Goal: Information Seeking & Learning: Learn about a topic

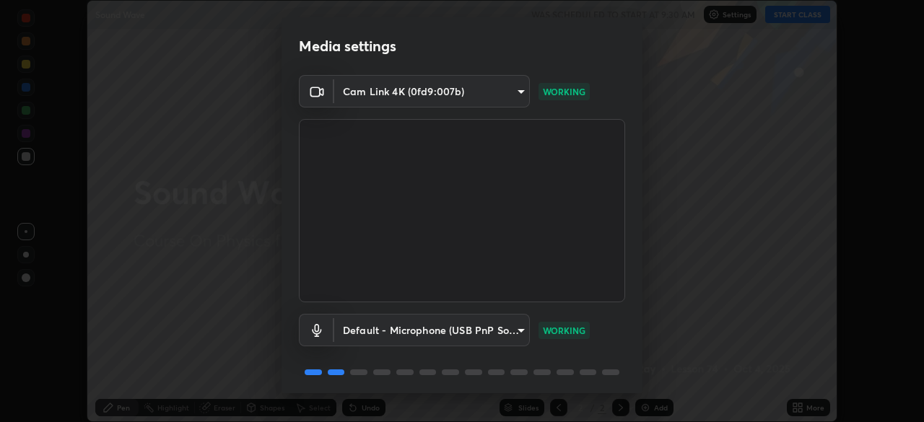
scroll to position [51, 0]
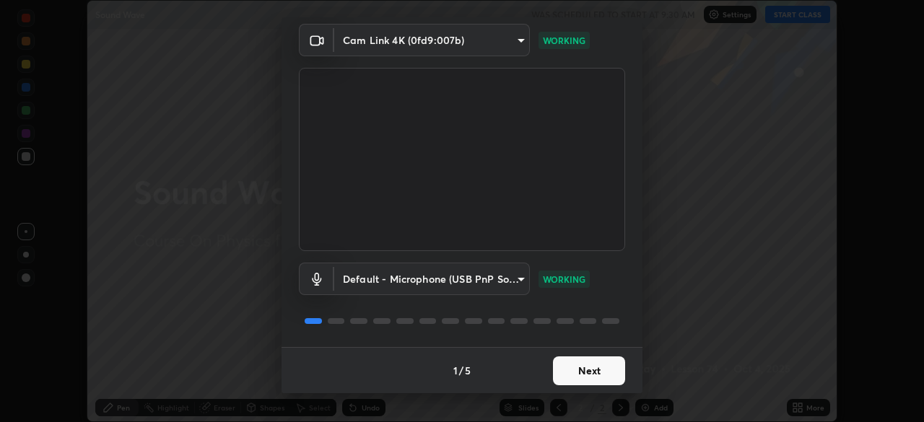
click at [581, 364] on button "Next" at bounding box center [589, 371] width 72 height 29
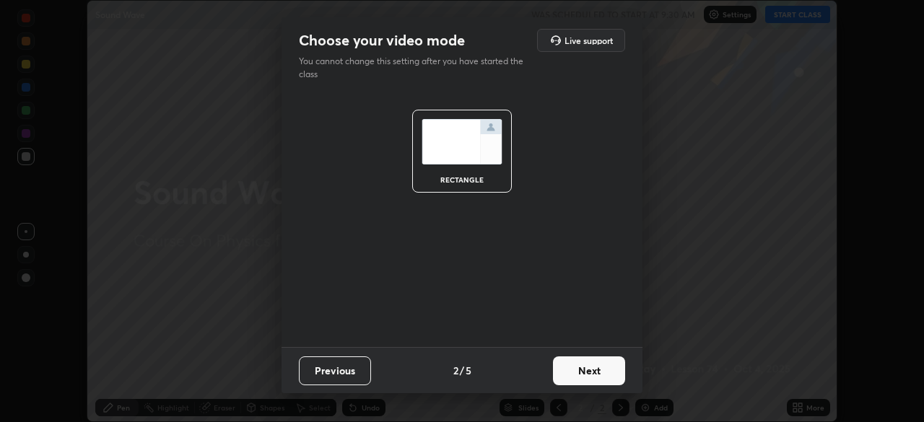
scroll to position [0, 0]
click at [599, 369] on button "Next" at bounding box center [589, 371] width 72 height 29
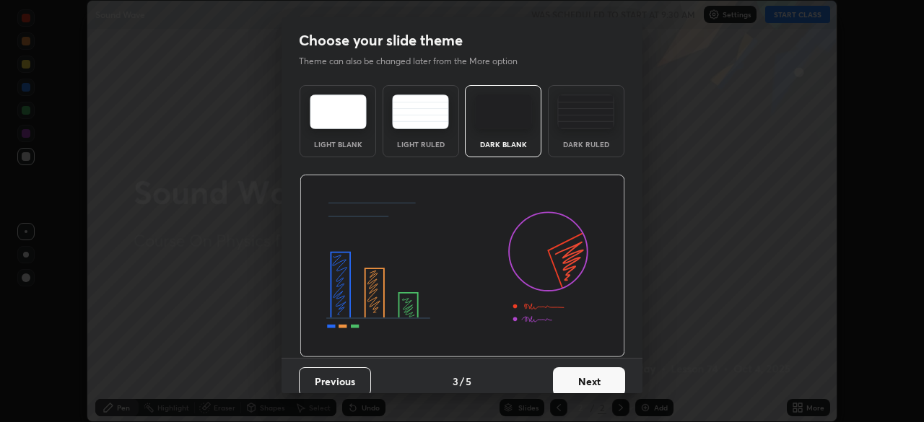
click at [599, 382] on button "Next" at bounding box center [589, 382] width 72 height 29
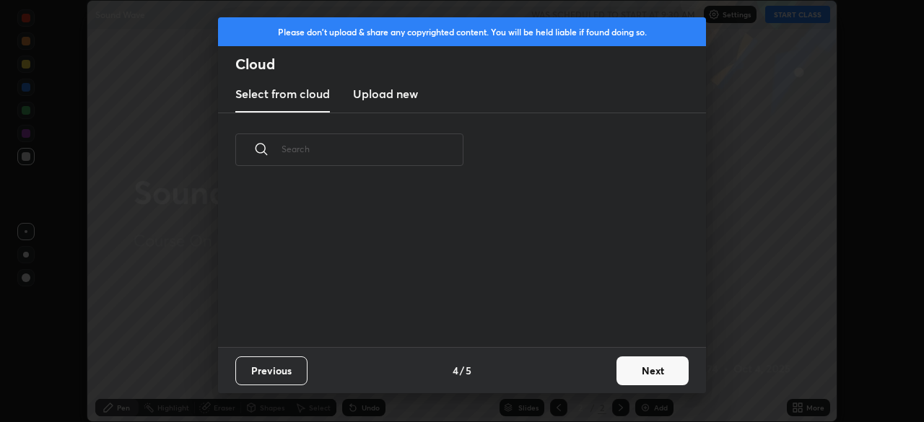
click at [651, 370] on button "Next" at bounding box center [653, 371] width 72 height 29
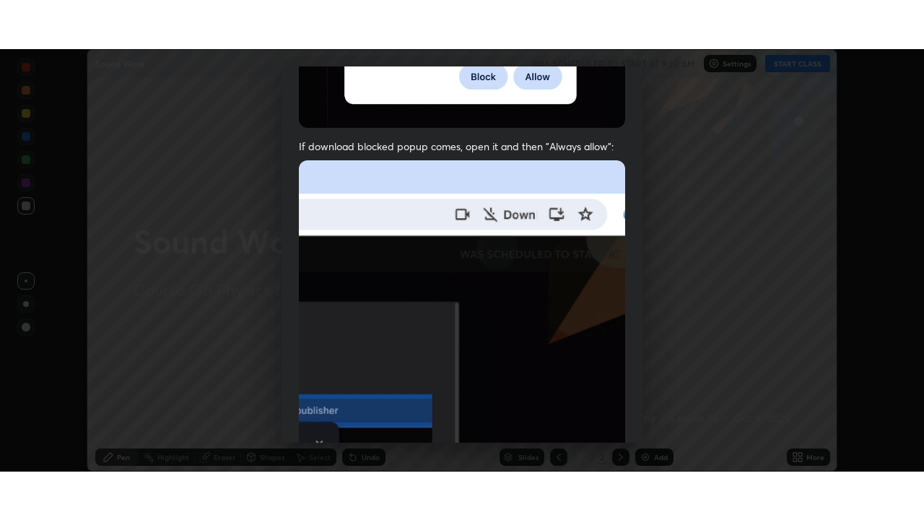
scroll to position [346, 0]
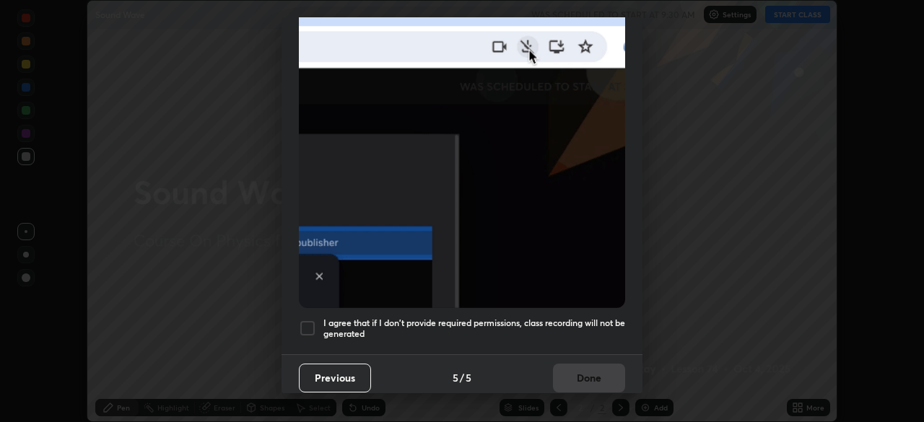
click at [316, 322] on div at bounding box center [307, 328] width 17 height 17
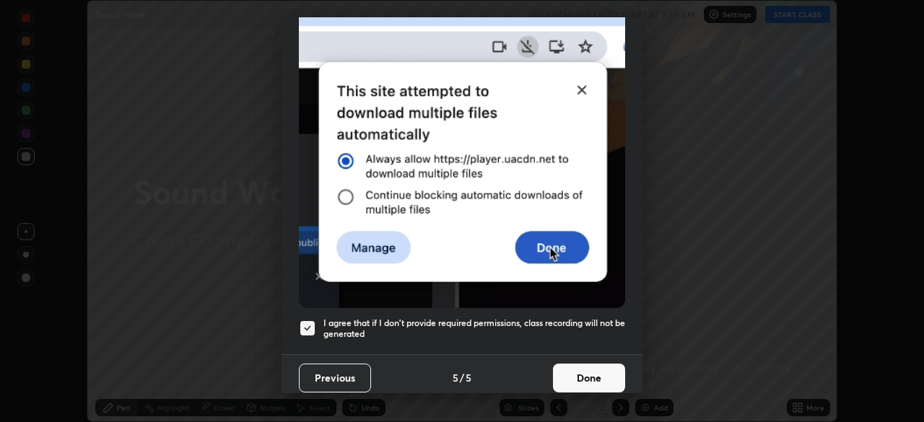
click at [599, 371] on button "Done" at bounding box center [589, 378] width 72 height 29
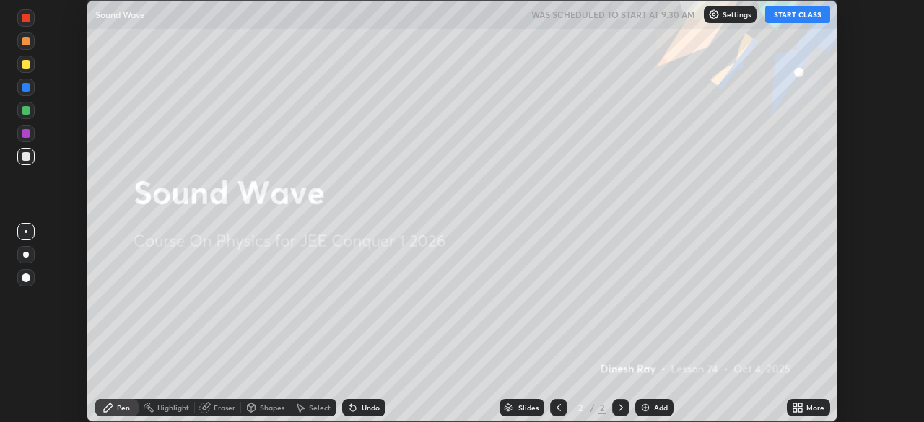
click at [805, 410] on div "More" at bounding box center [808, 407] width 43 height 17
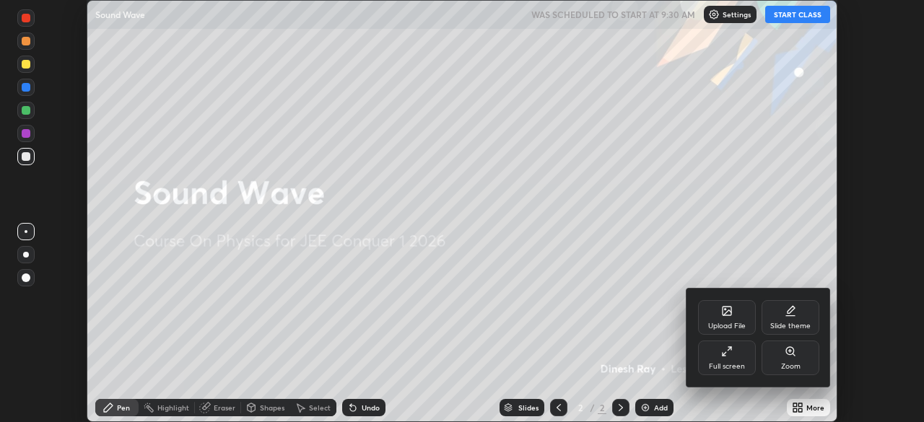
click at [735, 355] on div "Full screen" at bounding box center [727, 358] width 58 height 35
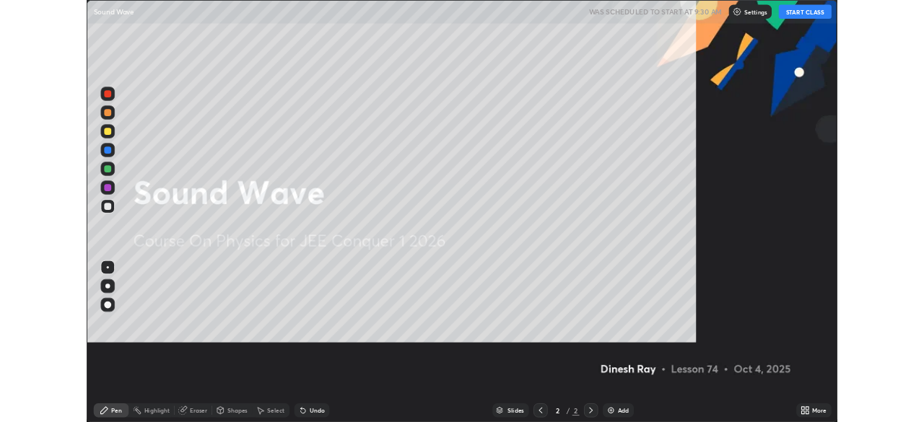
scroll to position [520, 924]
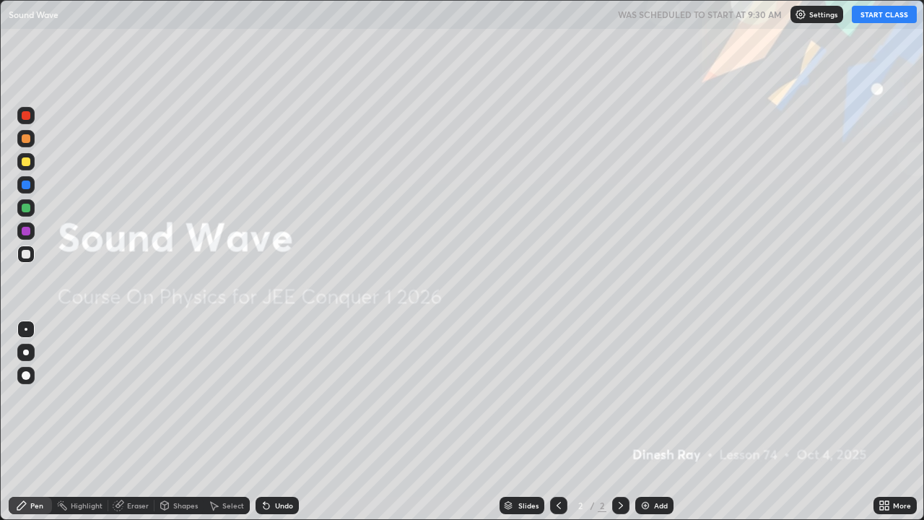
click at [888, 17] on button "START CLASS" at bounding box center [884, 14] width 65 height 17
click at [23, 354] on div at bounding box center [25, 352] width 17 height 17
click at [32, 157] on div at bounding box center [25, 161] width 17 height 17
click at [654, 422] on div "Add" at bounding box center [661, 505] width 14 height 7
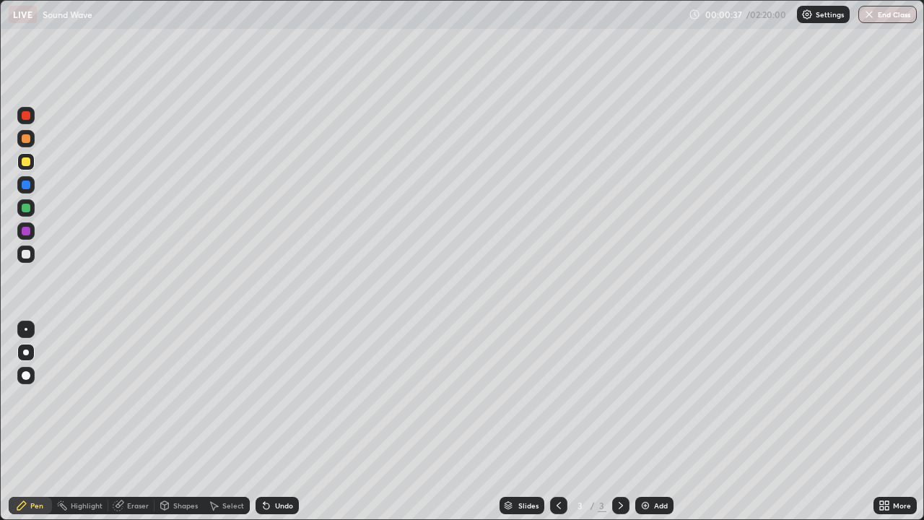
click at [35, 125] on div at bounding box center [25, 115] width 23 height 23
click at [31, 142] on div at bounding box center [25, 138] width 17 height 17
click at [28, 162] on div at bounding box center [26, 161] width 9 height 9
click at [30, 255] on div at bounding box center [25, 253] width 17 height 17
click at [27, 184] on div at bounding box center [26, 185] width 9 height 9
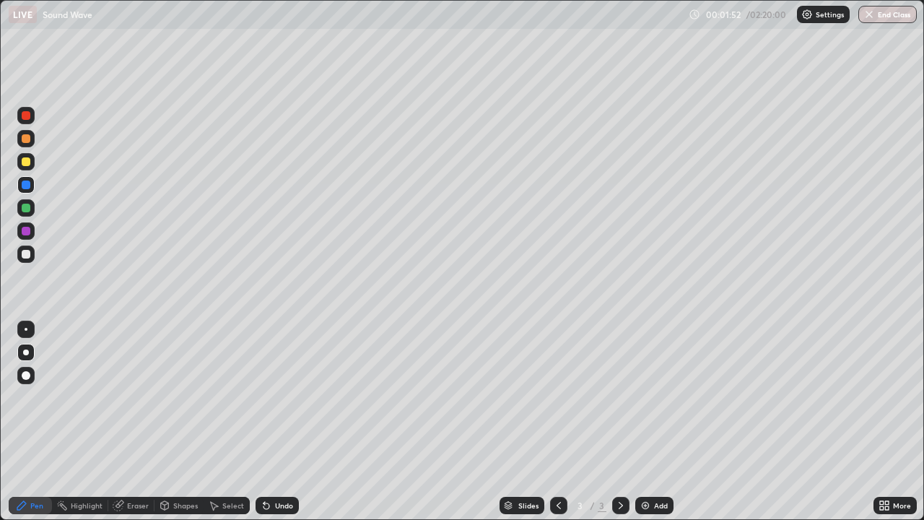
click at [25, 166] on div at bounding box center [25, 161] width 17 height 17
click at [28, 252] on div at bounding box center [26, 254] width 9 height 9
click at [27, 161] on div at bounding box center [26, 161] width 9 height 9
click at [32, 253] on div at bounding box center [25, 253] width 17 height 17
click at [30, 213] on div at bounding box center [25, 207] width 17 height 17
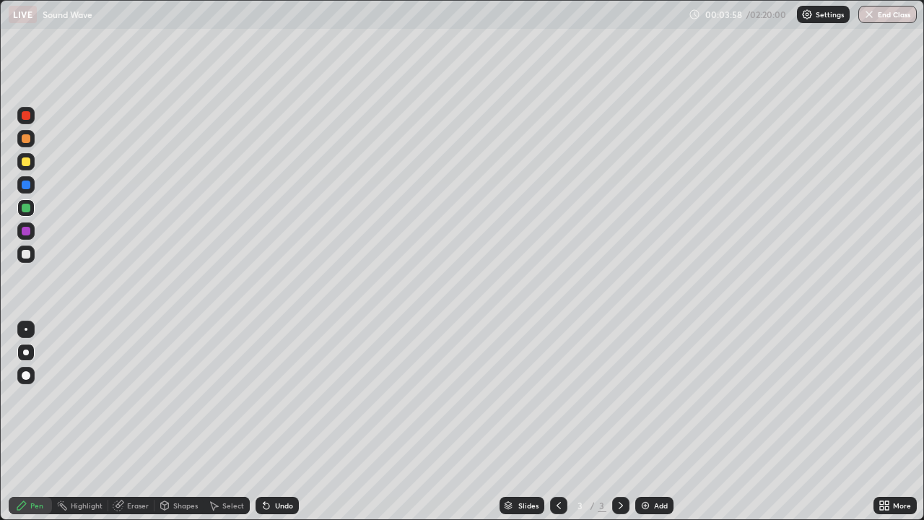
click at [24, 191] on div at bounding box center [25, 184] width 17 height 17
click at [25, 162] on div at bounding box center [26, 161] width 9 height 9
click at [23, 185] on div at bounding box center [26, 185] width 9 height 9
click at [654, 422] on div "Add" at bounding box center [661, 505] width 14 height 7
click at [31, 159] on div at bounding box center [25, 161] width 17 height 17
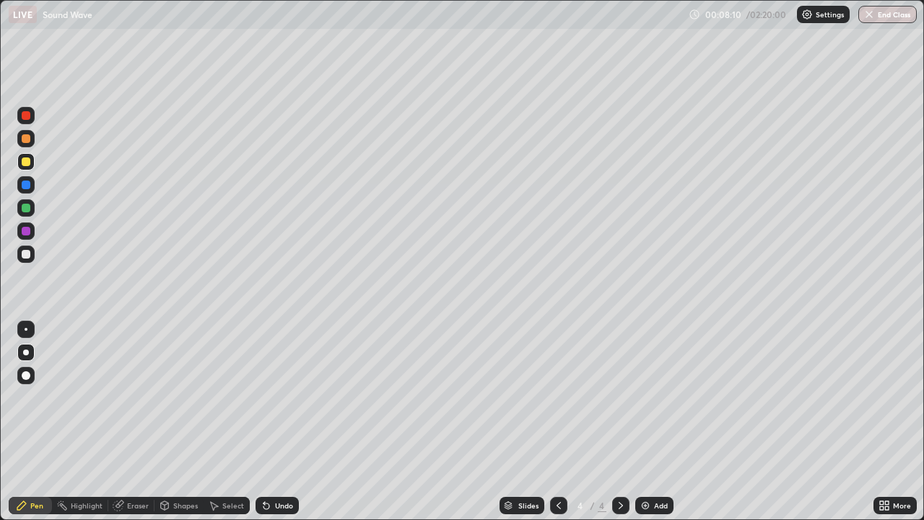
click at [290, 422] on div "Undo" at bounding box center [277, 505] width 43 height 17
click at [294, 422] on div "Undo" at bounding box center [277, 505] width 43 height 17
click at [296, 422] on div "Undo" at bounding box center [277, 505] width 43 height 17
click at [555, 422] on icon at bounding box center [559, 506] width 12 height 12
click at [620, 422] on icon at bounding box center [621, 506] width 12 height 12
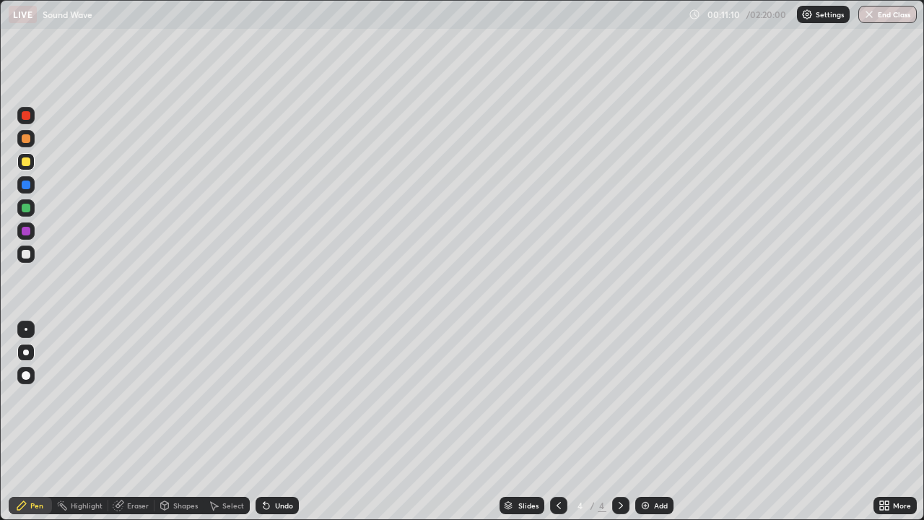
click at [651, 422] on div "Add" at bounding box center [654, 505] width 38 height 17
click at [284, 422] on div "Undo" at bounding box center [284, 505] width 18 height 7
click at [29, 260] on div at bounding box center [25, 253] width 17 height 17
click at [25, 183] on div at bounding box center [26, 185] width 9 height 9
click at [30, 207] on div at bounding box center [25, 207] width 17 height 17
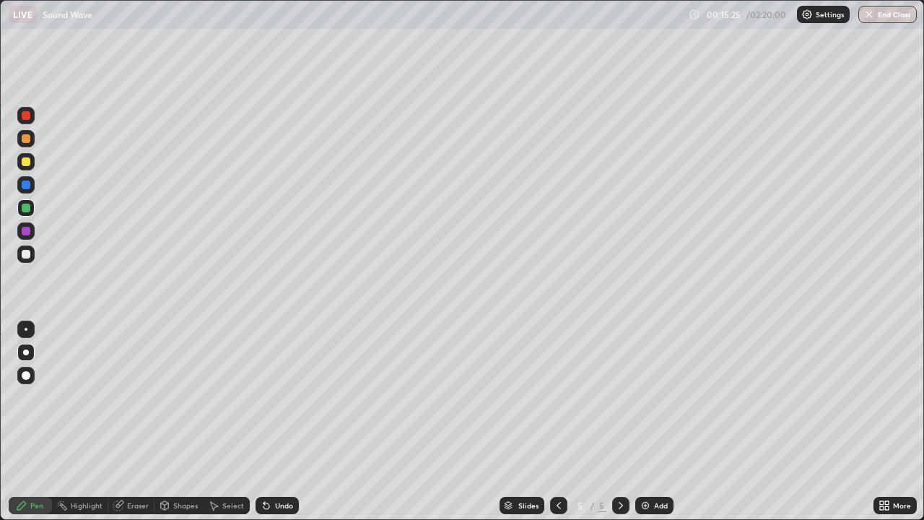
click at [24, 188] on div at bounding box center [26, 185] width 9 height 9
click at [277, 422] on div "Undo" at bounding box center [284, 505] width 18 height 7
click at [278, 422] on div "Undo" at bounding box center [284, 505] width 18 height 7
click at [276, 422] on div "Undo" at bounding box center [284, 505] width 18 height 7
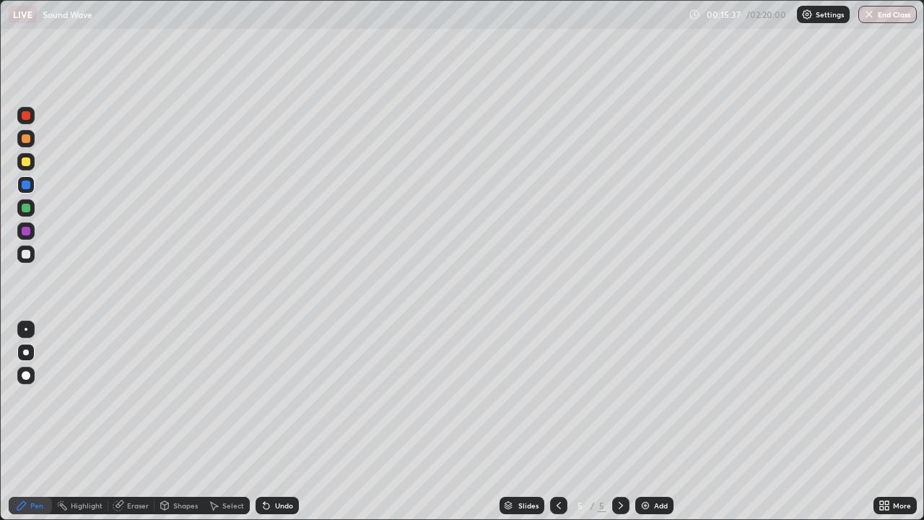
click at [278, 422] on div "Undo" at bounding box center [277, 505] width 43 height 17
click at [277, 422] on div "Undo" at bounding box center [284, 505] width 18 height 7
click at [277, 422] on div "Undo" at bounding box center [277, 505] width 43 height 17
click at [275, 422] on div "Undo" at bounding box center [274, 505] width 49 height 29
click at [28, 209] on div at bounding box center [26, 208] width 9 height 9
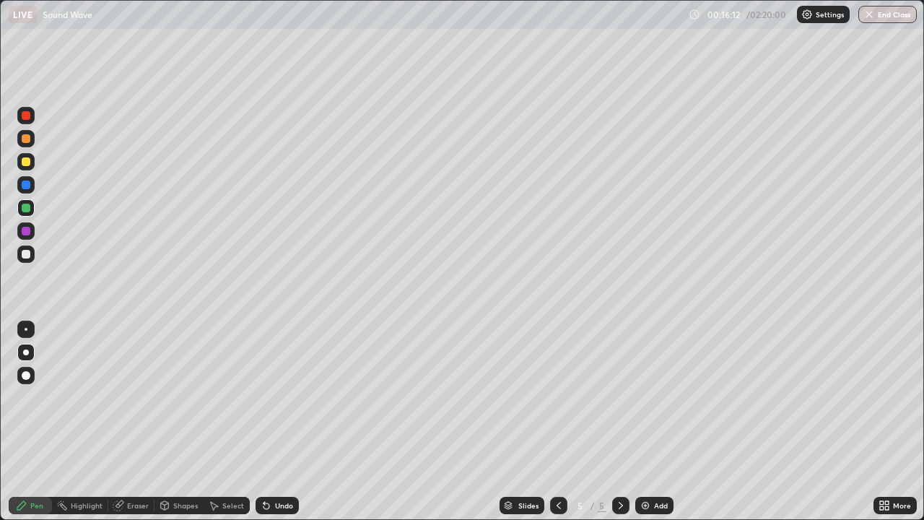
click at [292, 422] on div "Undo" at bounding box center [277, 505] width 43 height 17
click at [296, 422] on div "Undo" at bounding box center [277, 505] width 43 height 17
click at [293, 422] on div "Undo" at bounding box center [277, 505] width 43 height 17
click at [292, 422] on div "Undo" at bounding box center [277, 505] width 43 height 17
click at [288, 422] on div "Undo" at bounding box center [284, 505] width 18 height 7
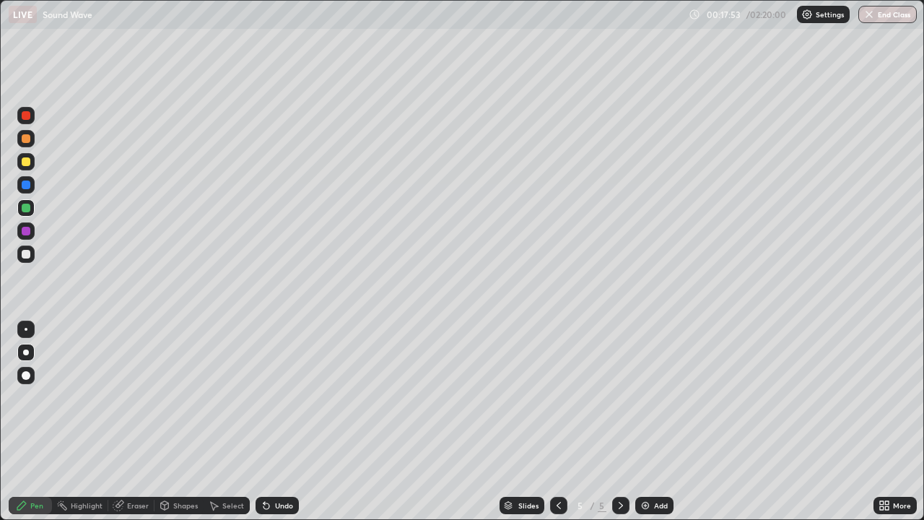
click at [22, 162] on div at bounding box center [26, 161] width 9 height 9
click at [654, 422] on div "Add" at bounding box center [661, 505] width 14 height 7
click at [30, 259] on div at bounding box center [25, 253] width 17 height 17
click at [34, 191] on div at bounding box center [25, 184] width 17 height 23
click at [37, 211] on div at bounding box center [25, 207] width 23 height 23
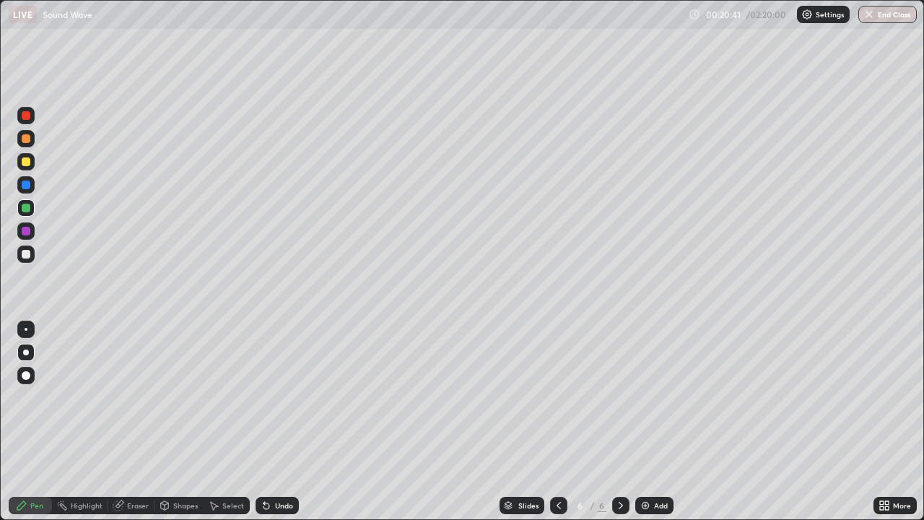
click at [36, 258] on div at bounding box center [25, 254] width 23 height 23
click at [889, 422] on icon at bounding box center [887, 503] width 4 height 4
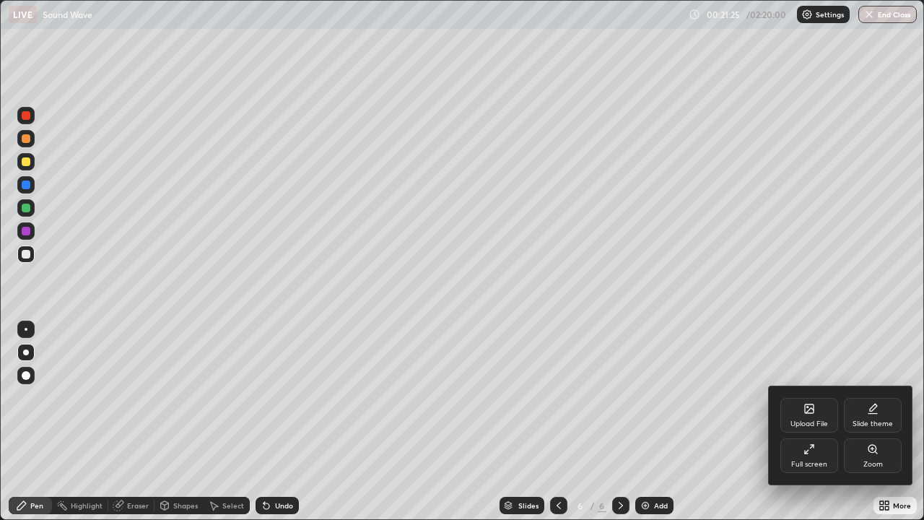
click at [811, 422] on icon at bounding box center [810, 449] width 12 height 12
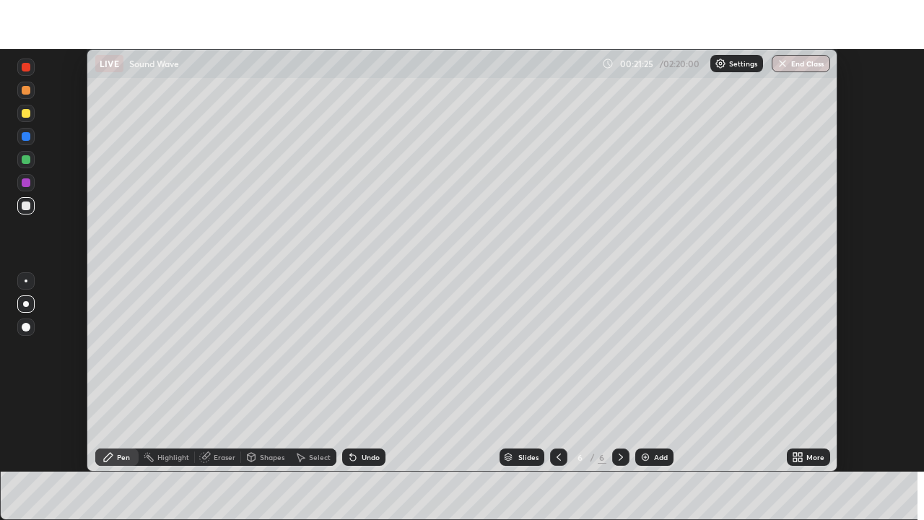
scroll to position [71783, 71281]
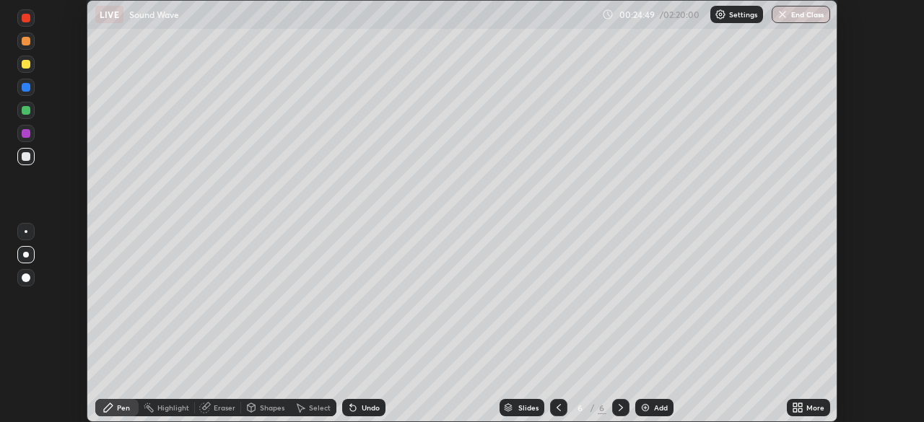
click at [222, 407] on div "Eraser" at bounding box center [225, 407] width 22 height 7
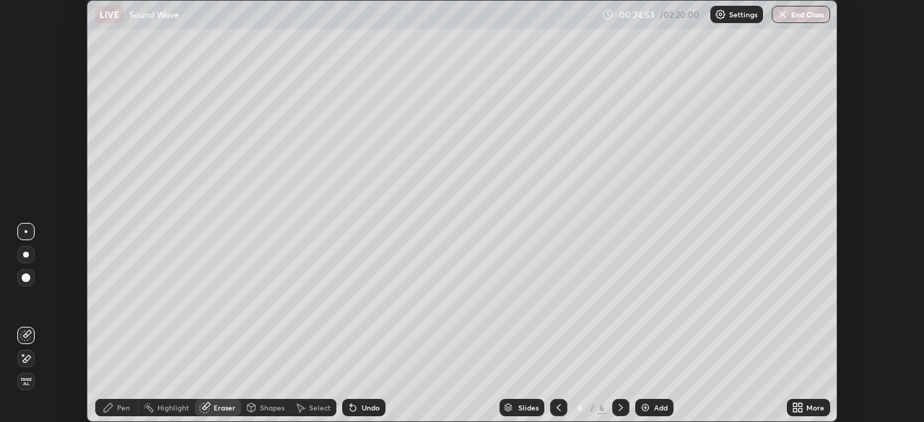
click at [272, 408] on div "Shapes" at bounding box center [272, 407] width 25 height 7
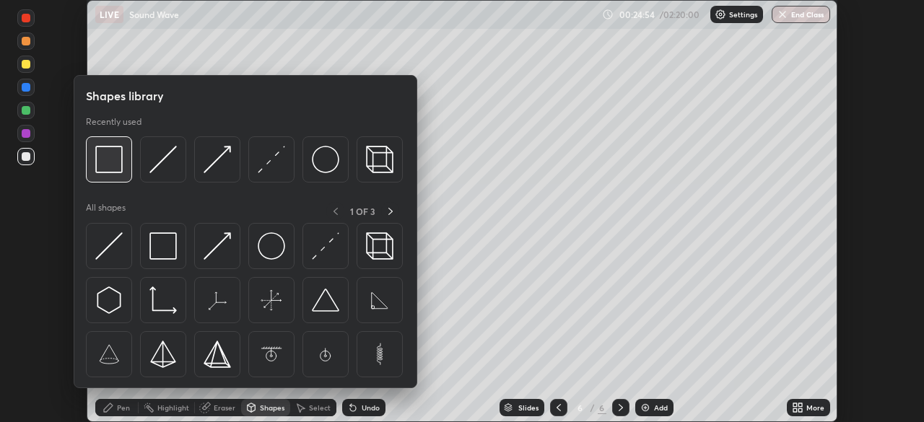
click at [130, 170] on div at bounding box center [109, 159] width 46 height 46
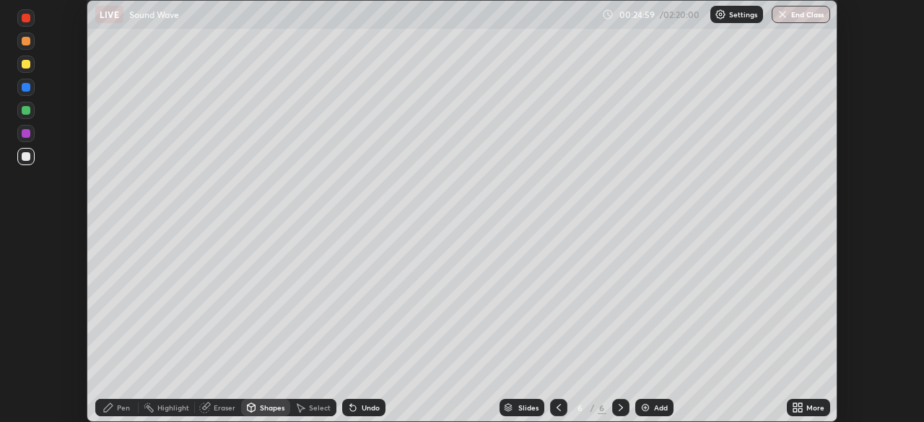
click at [111, 401] on div "Pen" at bounding box center [116, 407] width 43 height 17
click at [27, 64] on div at bounding box center [26, 64] width 9 height 9
click at [32, 88] on div at bounding box center [25, 87] width 17 height 17
click at [30, 66] on div at bounding box center [26, 64] width 9 height 9
click at [23, 110] on div at bounding box center [26, 110] width 9 height 9
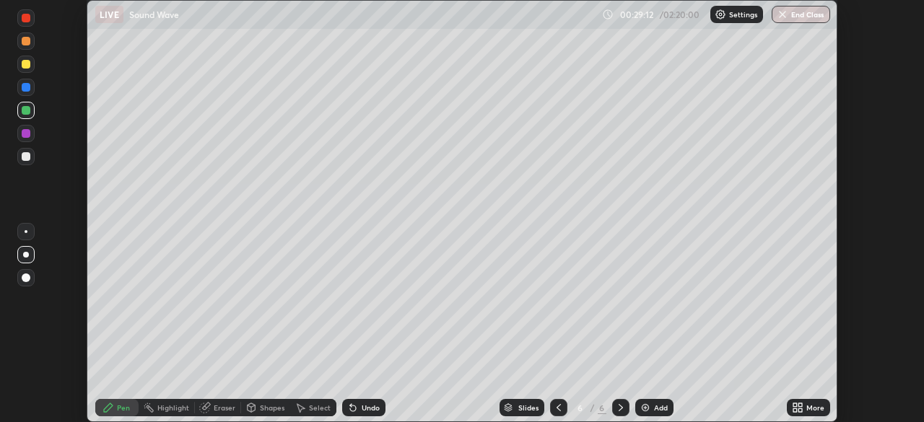
click at [808, 406] on div "More" at bounding box center [816, 407] width 18 height 7
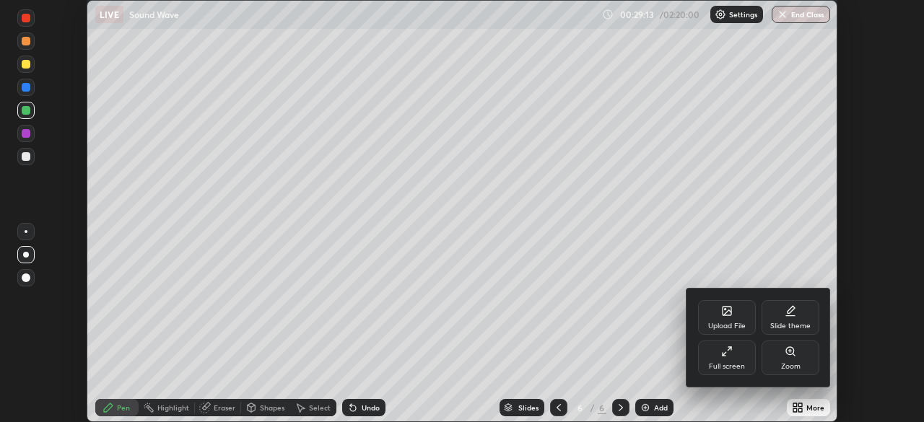
click at [743, 350] on div "Full screen" at bounding box center [727, 358] width 58 height 35
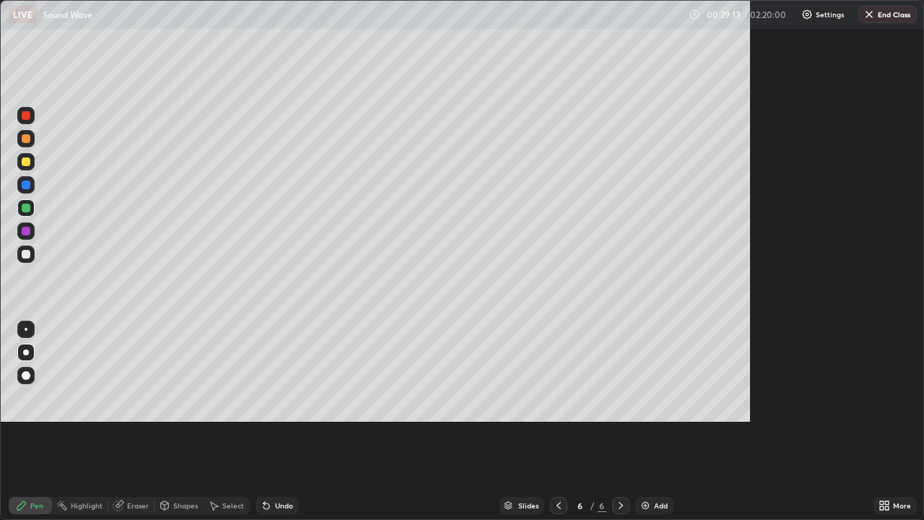
scroll to position [520, 924]
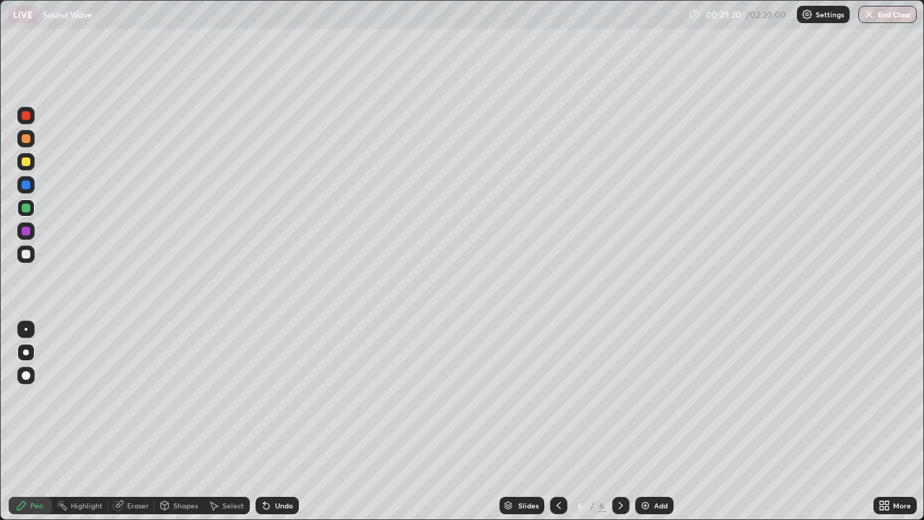
click at [26, 253] on div at bounding box center [26, 254] width 9 height 9
click at [280, 422] on div "Undo" at bounding box center [284, 505] width 18 height 7
click at [29, 183] on div at bounding box center [26, 185] width 9 height 9
click at [288, 422] on div "Undo" at bounding box center [284, 505] width 18 height 7
click at [283, 422] on div "Undo" at bounding box center [284, 505] width 18 height 7
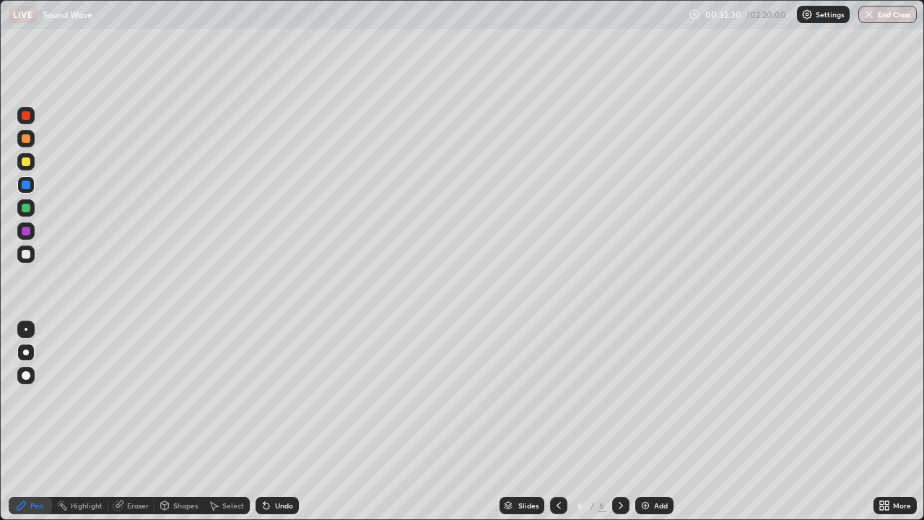
click at [283, 422] on div "Undo" at bounding box center [284, 505] width 18 height 7
click at [134, 422] on div "Eraser" at bounding box center [138, 505] width 22 height 7
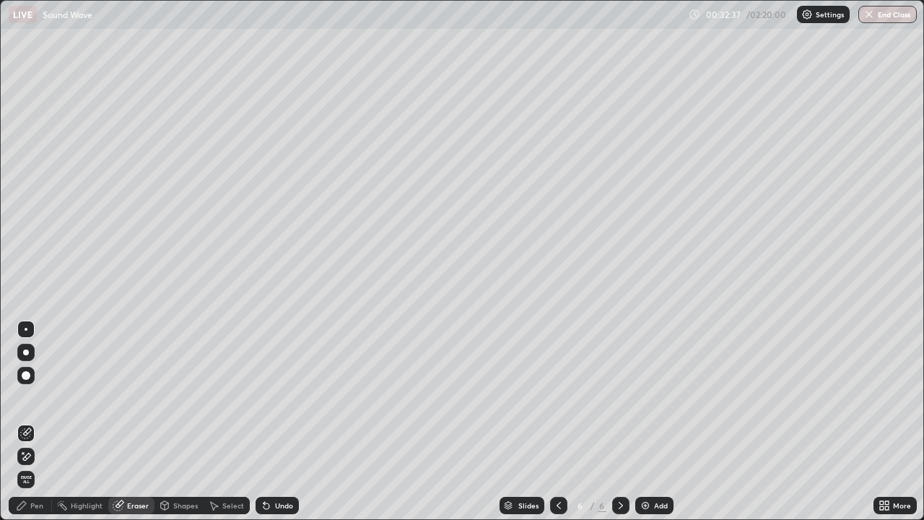
click at [29, 422] on div "Pen" at bounding box center [30, 505] width 43 height 17
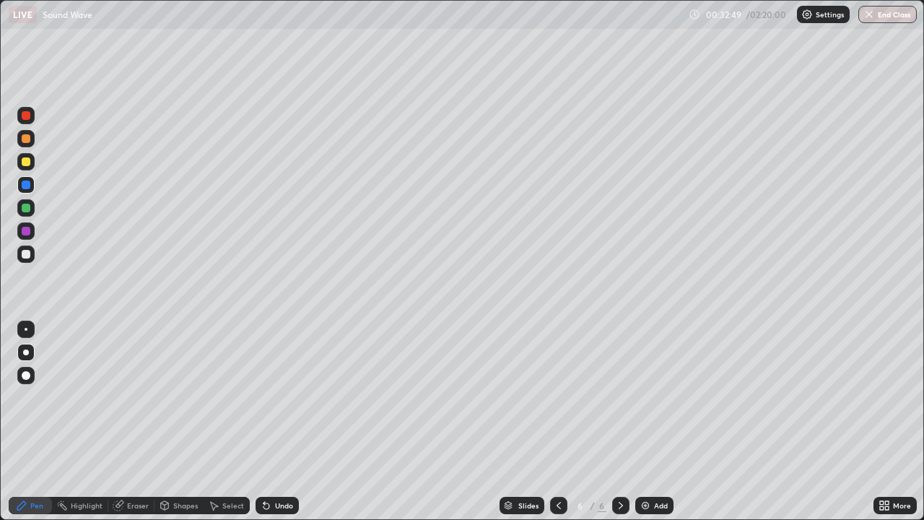
click at [557, 422] on icon at bounding box center [559, 506] width 12 height 12
click at [617, 422] on icon at bounding box center [621, 506] width 12 height 12
click at [657, 422] on div "Add" at bounding box center [661, 505] width 14 height 7
click at [557, 422] on icon at bounding box center [559, 506] width 12 height 12
click at [620, 422] on icon at bounding box center [621, 506] width 12 height 12
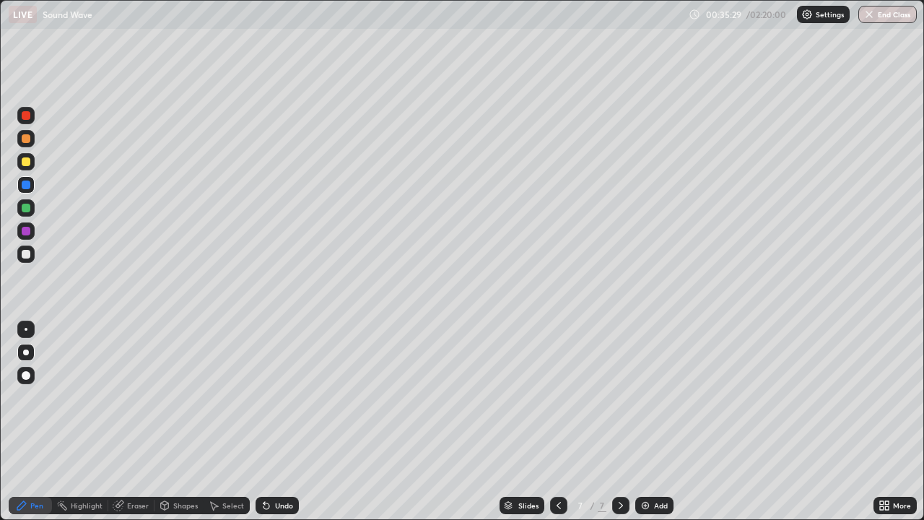
click at [560, 422] on icon at bounding box center [559, 506] width 12 height 12
click at [899, 422] on div "More" at bounding box center [902, 505] width 18 height 7
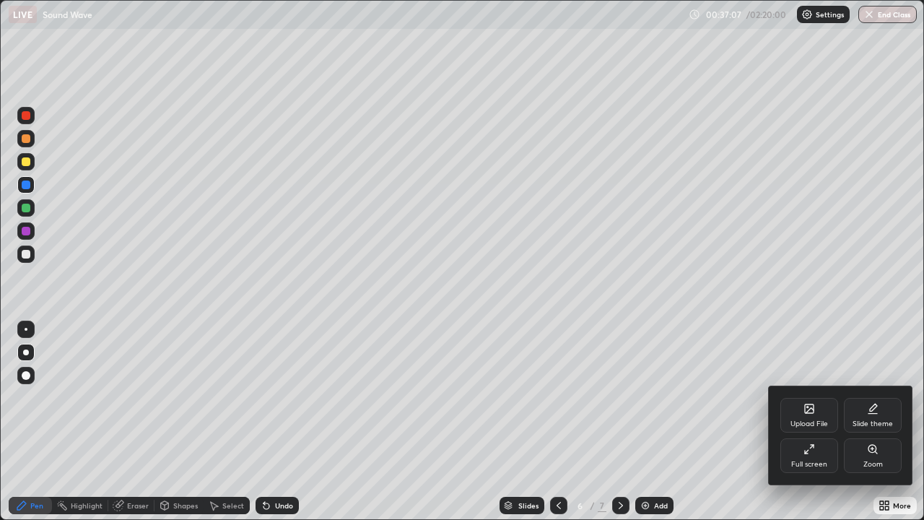
click at [822, 412] on div "Upload File" at bounding box center [810, 415] width 58 height 35
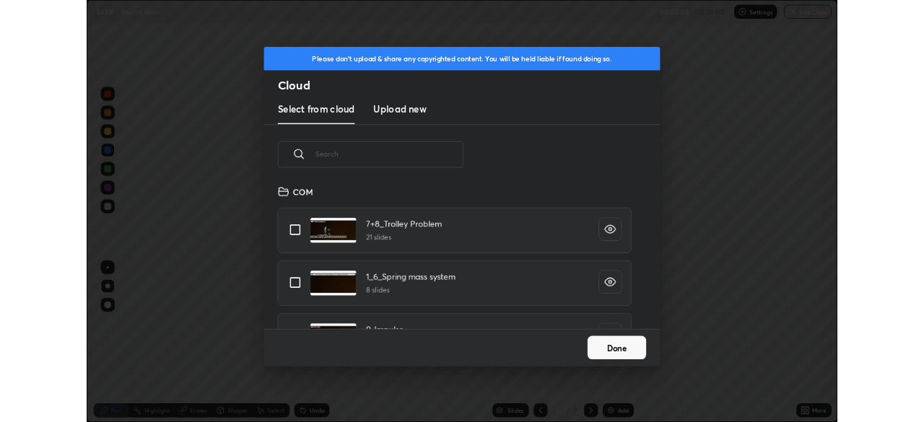
scroll to position [178, 464]
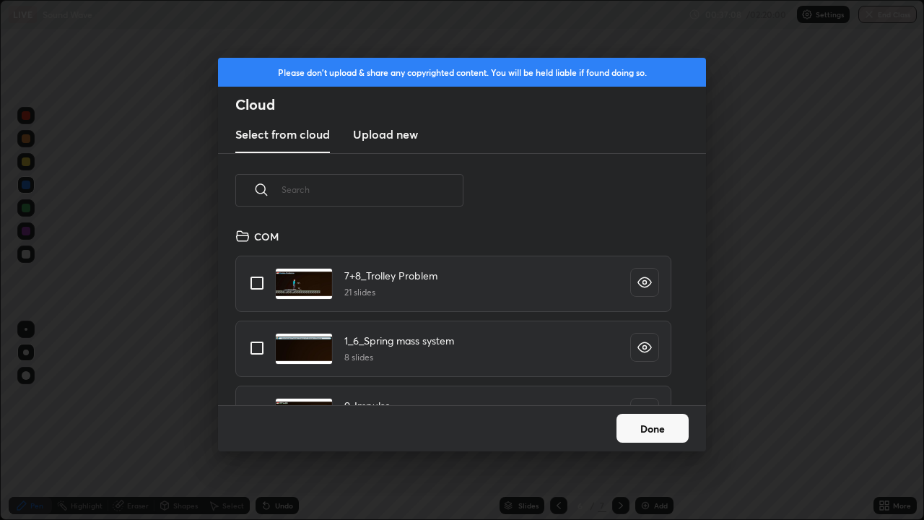
click at [404, 140] on h3 "Upload new" at bounding box center [385, 134] width 65 height 17
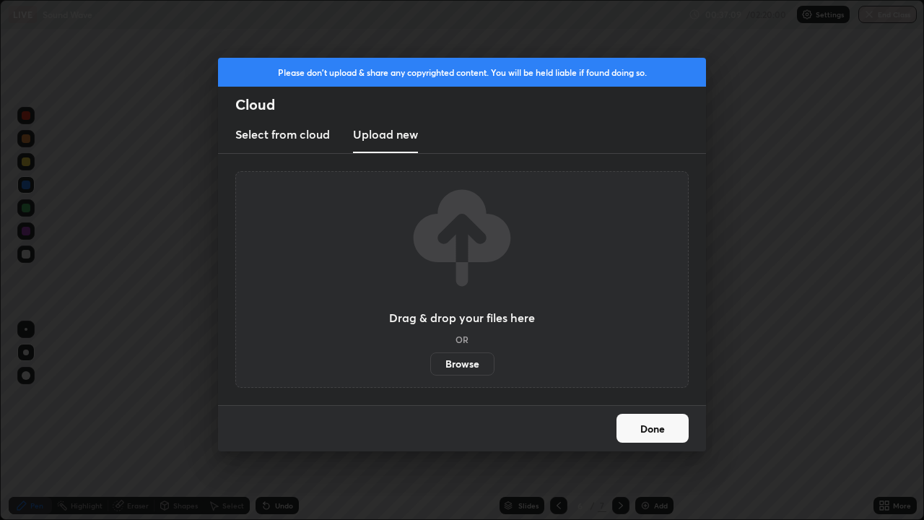
click at [466, 360] on label "Browse" at bounding box center [462, 363] width 64 height 23
click at [430, 360] on input "Browse" at bounding box center [430, 363] width 0 height 23
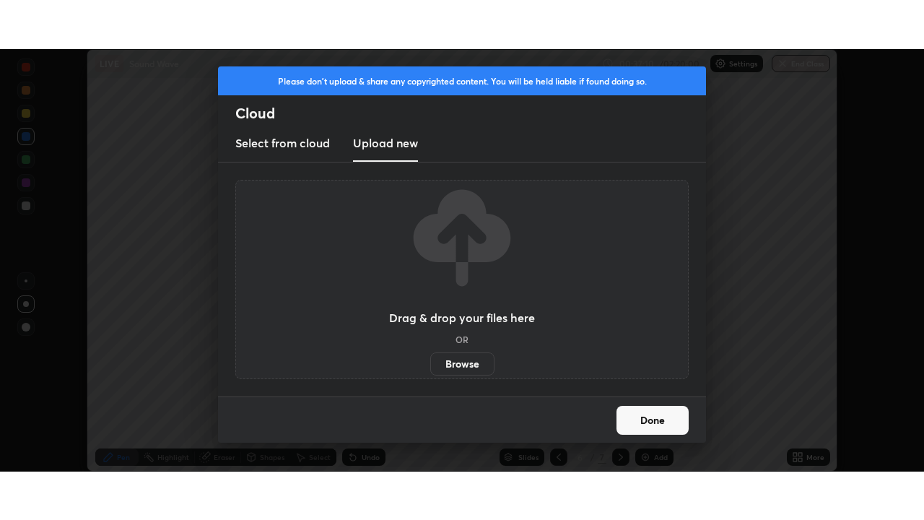
scroll to position [71783, 71281]
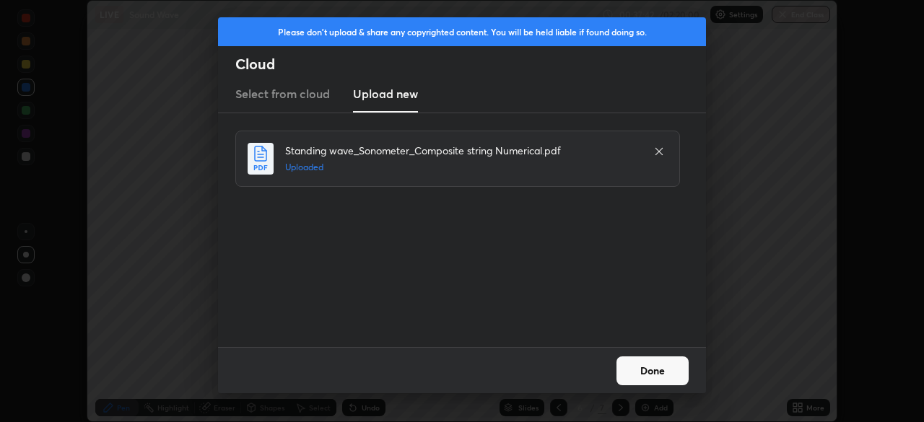
click at [640, 368] on button "Done" at bounding box center [653, 371] width 72 height 29
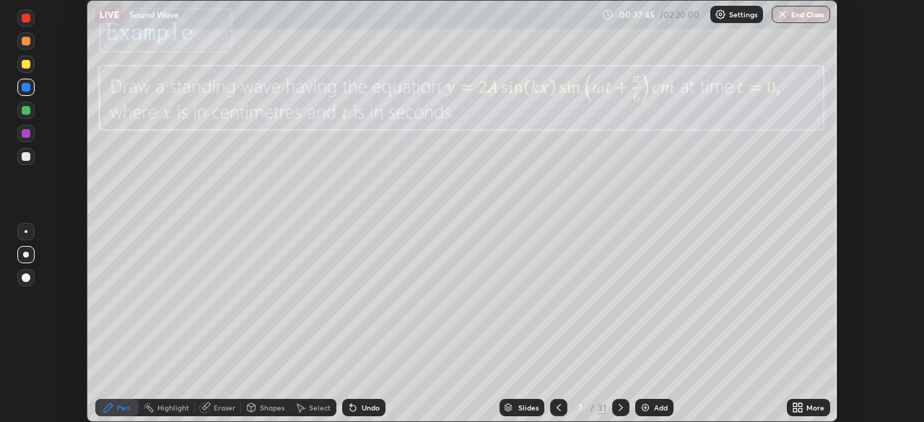
click at [811, 412] on div "More" at bounding box center [816, 407] width 18 height 7
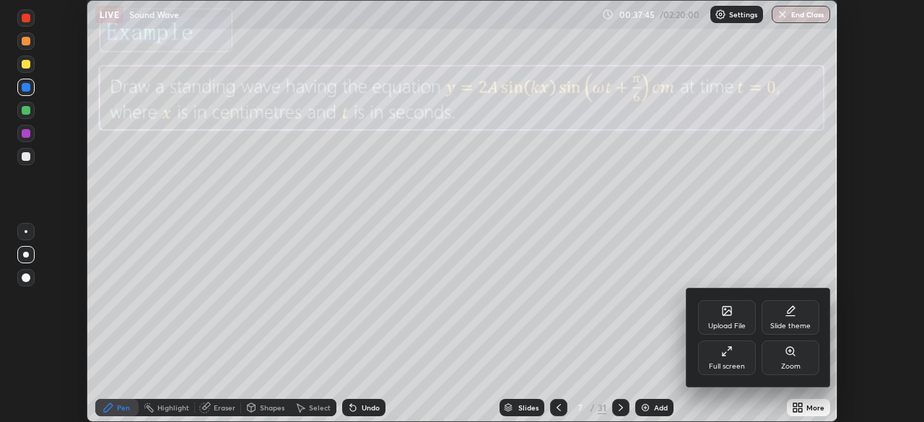
click at [726, 367] on div "Full screen" at bounding box center [727, 366] width 36 height 7
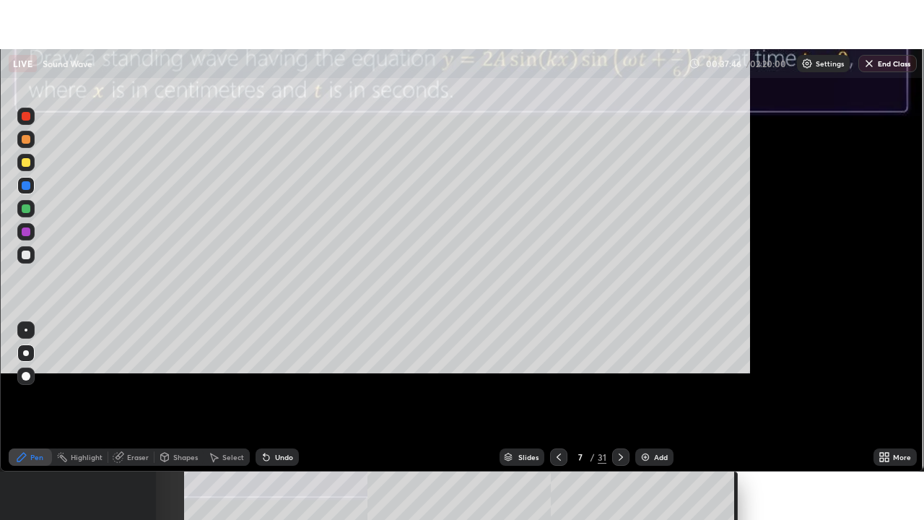
scroll to position [520, 924]
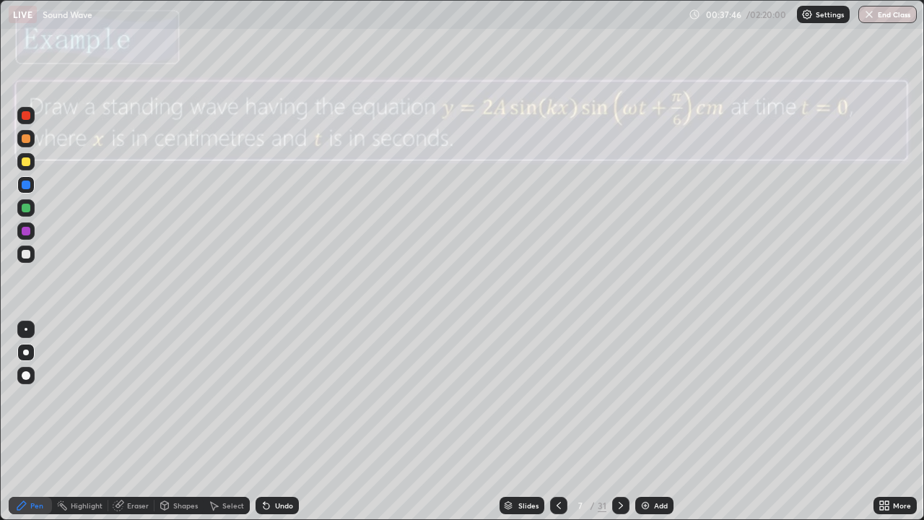
click at [520, 422] on div "Slides" at bounding box center [522, 505] width 45 height 17
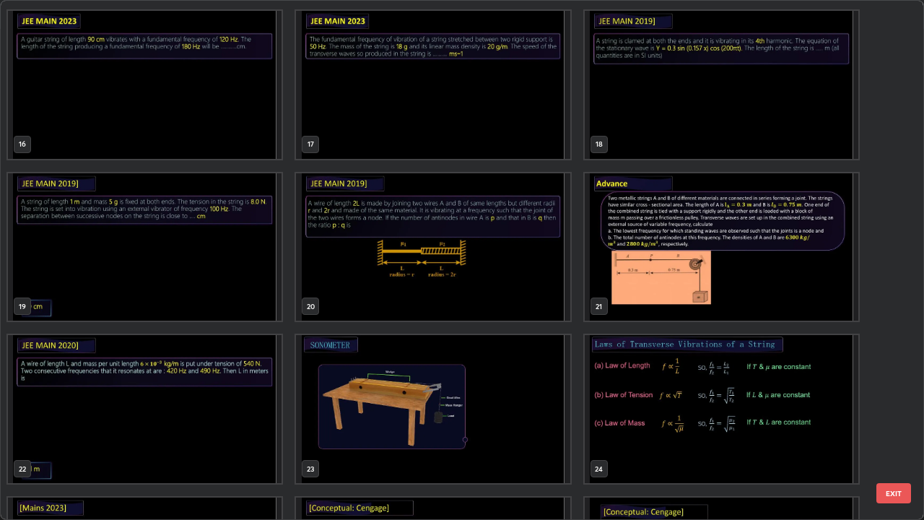
scroll to position [804, 0]
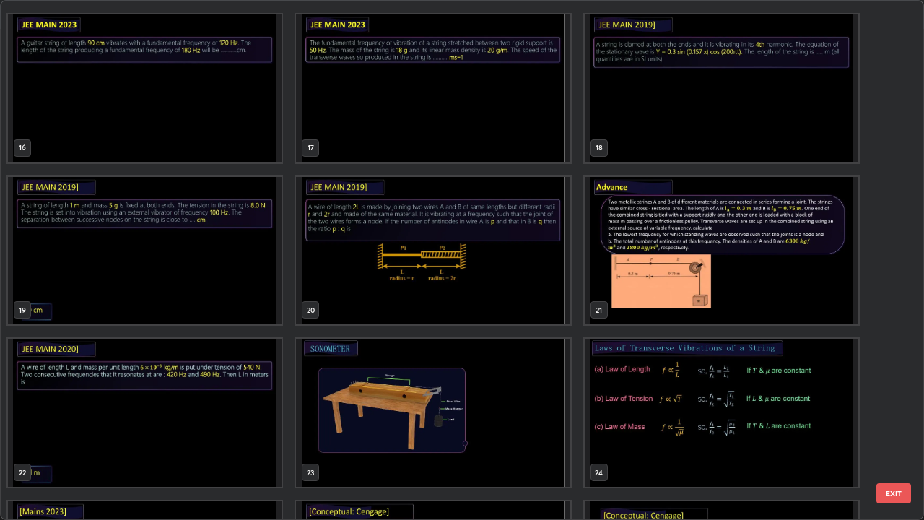
click at [757, 305] on img "grid" at bounding box center [722, 251] width 274 height 148
click at [759, 309] on img "grid" at bounding box center [722, 251] width 274 height 148
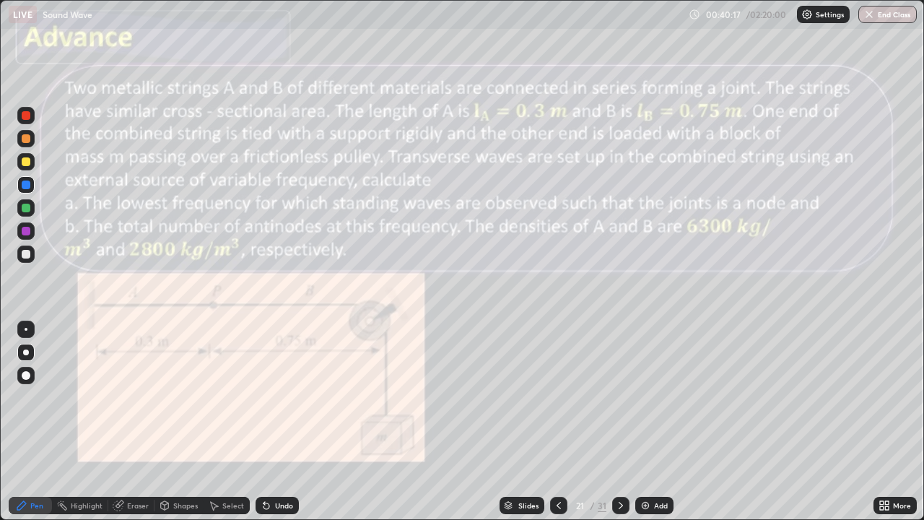
click at [292, 422] on div "Undo" at bounding box center [277, 505] width 43 height 17
click at [296, 422] on div "Undo" at bounding box center [277, 505] width 43 height 17
click at [295, 422] on div "Undo" at bounding box center [277, 505] width 43 height 17
click at [292, 422] on div "Undo" at bounding box center [277, 505] width 43 height 17
click at [287, 422] on div "Undo" at bounding box center [277, 505] width 43 height 17
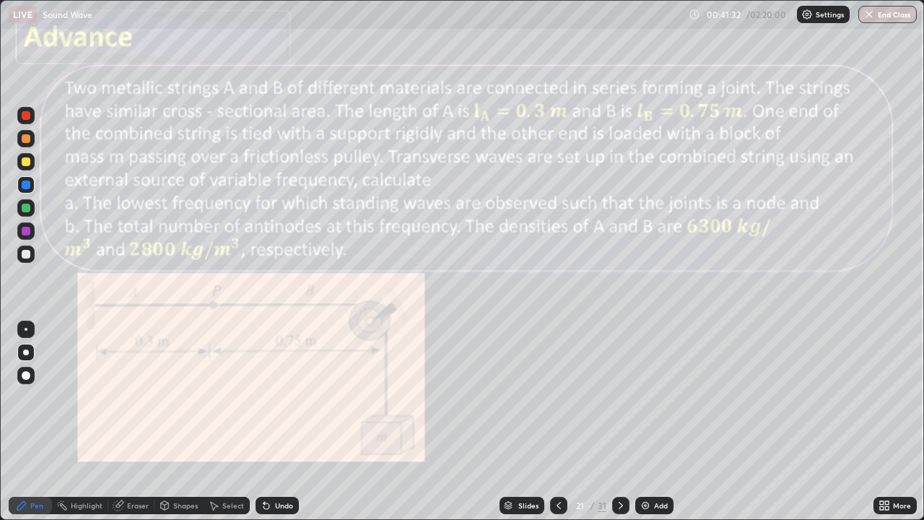
click at [282, 422] on div "Undo" at bounding box center [284, 505] width 18 height 7
click at [292, 422] on div "Undo" at bounding box center [277, 505] width 43 height 17
click at [27, 205] on div at bounding box center [26, 208] width 9 height 9
click at [129, 422] on div "Eraser" at bounding box center [138, 505] width 22 height 7
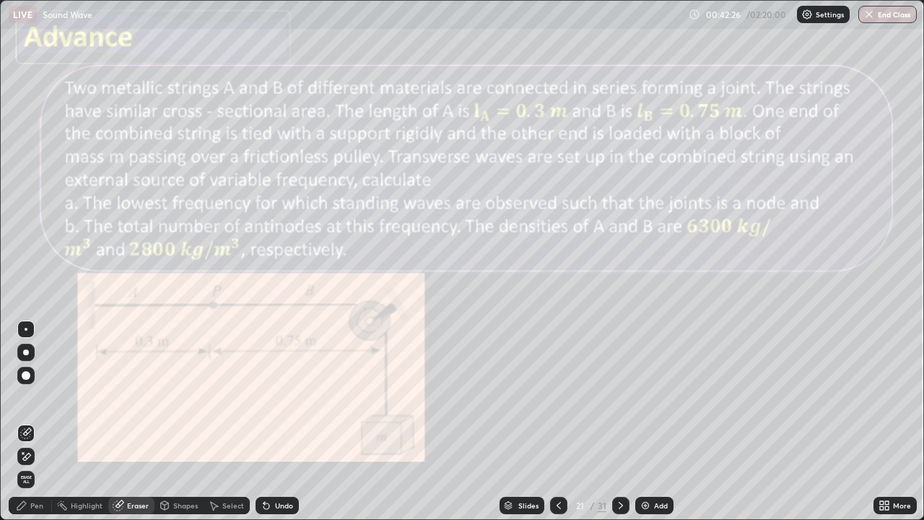
click at [32, 422] on div "Pen" at bounding box center [36, 505] width 13 height 7
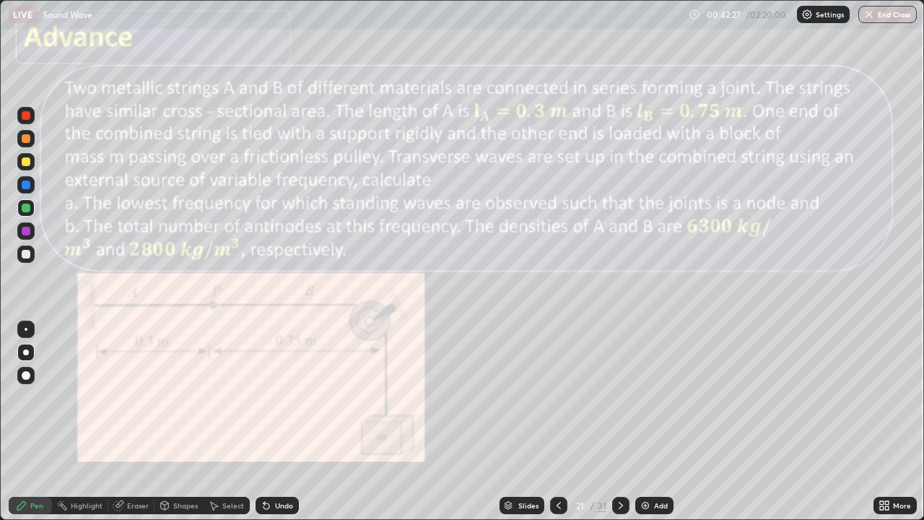
click at [28, 160] on div at bounding box center [26, 161] width 9 height 9
click at [532, 422] on div "Slides" at bounding box center [528, 505] width 20 height 7
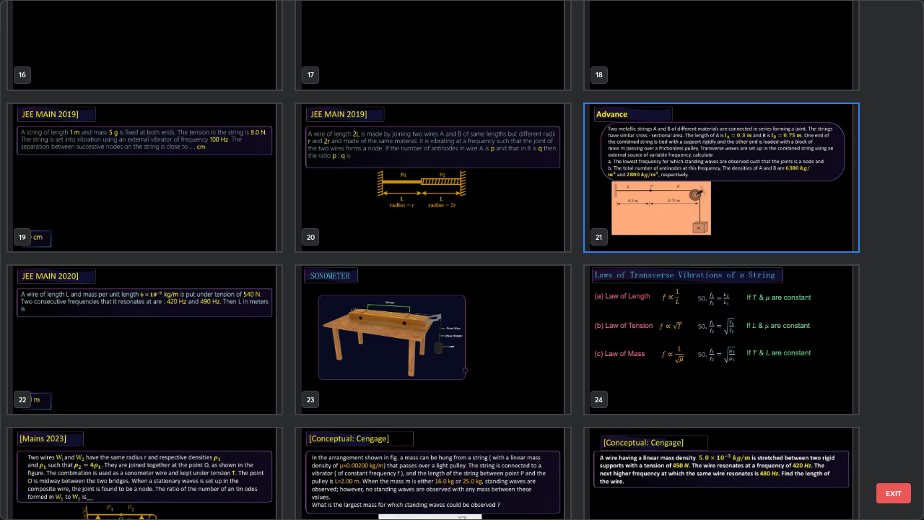
scroll to position [878, 0]
click at [482, 362] on img "grid" at bounding box center [433, 339] width 274 height 148
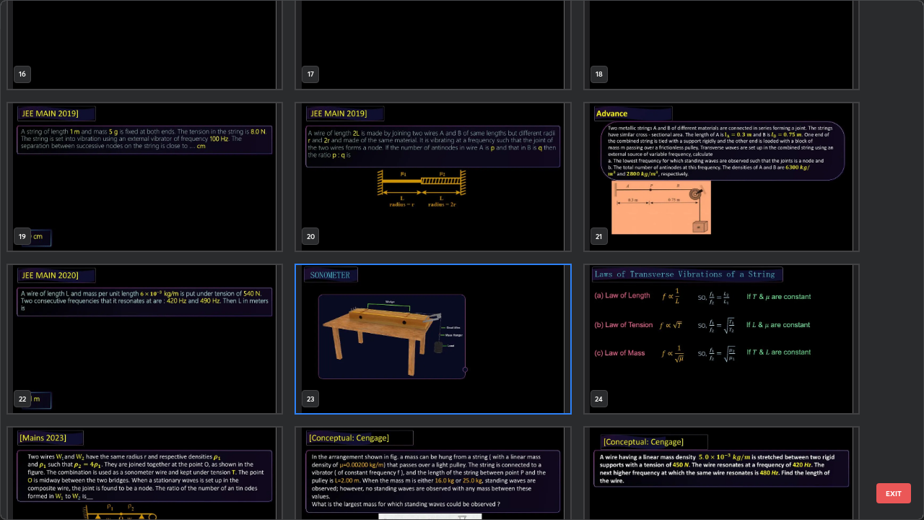
click at [486, 364] on img "grid" at bounding box center [433, 339] width 274 height 148
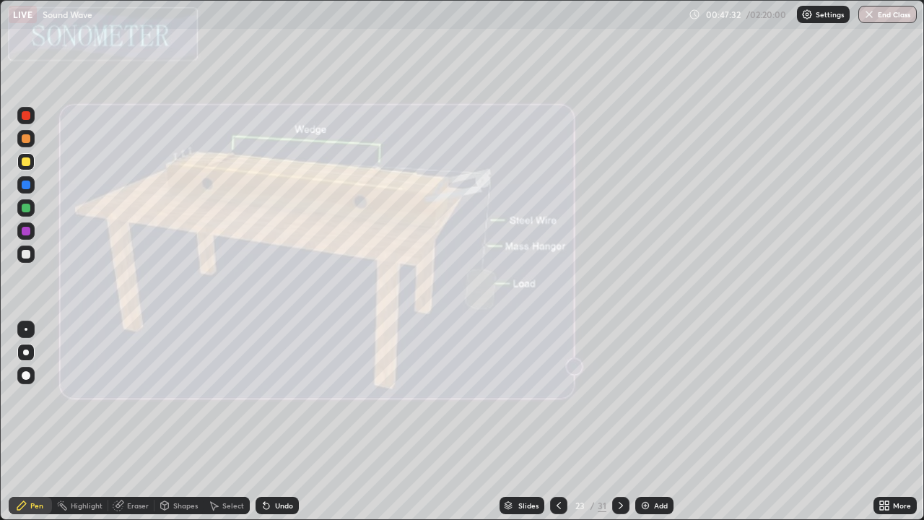
click at [521, 422] on div "Slides" at bounding box center [528, 505] width 20 height 7
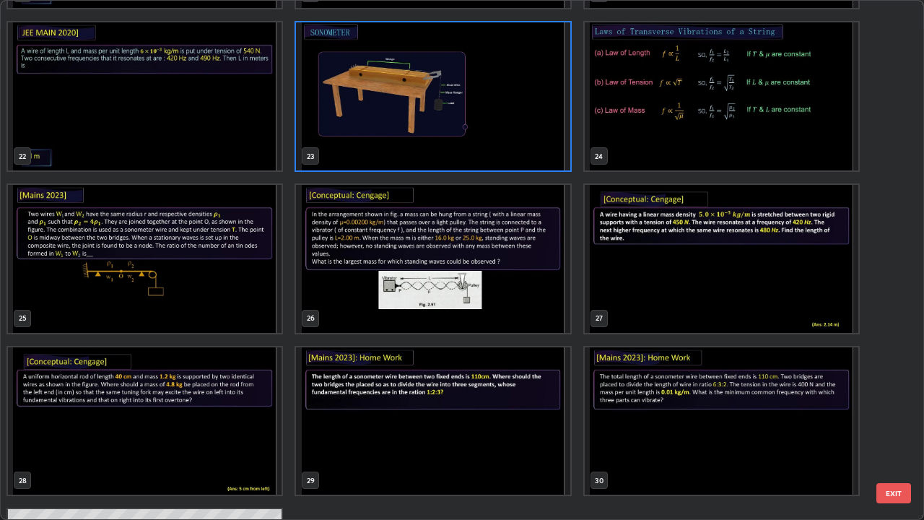
scroll to position [1124, 0]
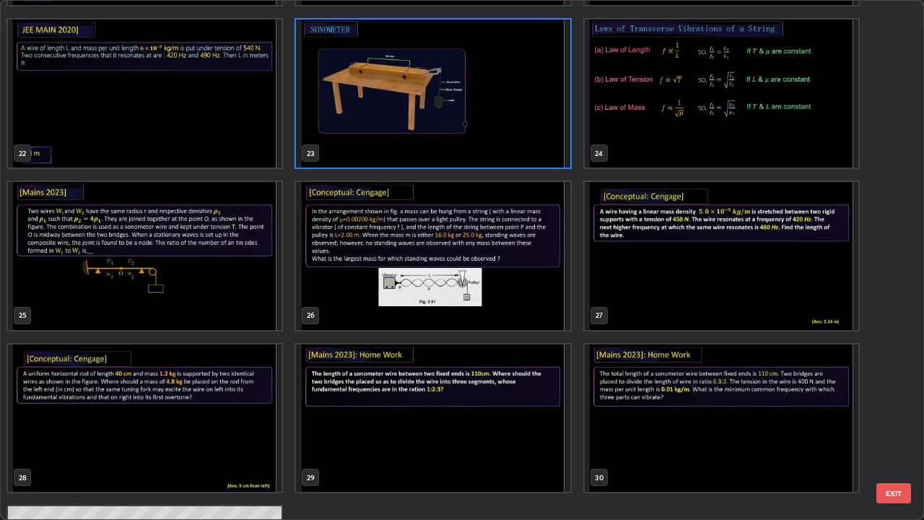
click at [233, 297] on img "grid" at bounding box center [145, 256] width 274 height 148
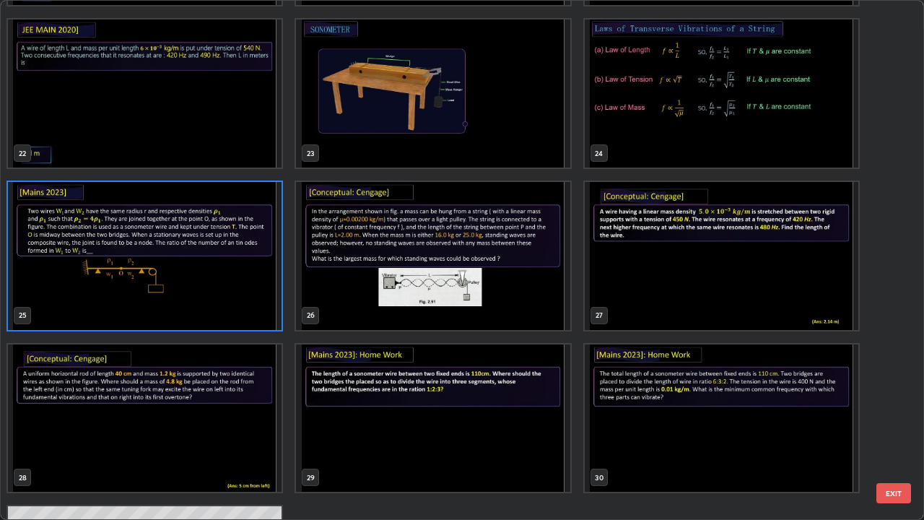
click at [238, 298] on img "grid" at bounding box center [145, 256] width 274 height 148
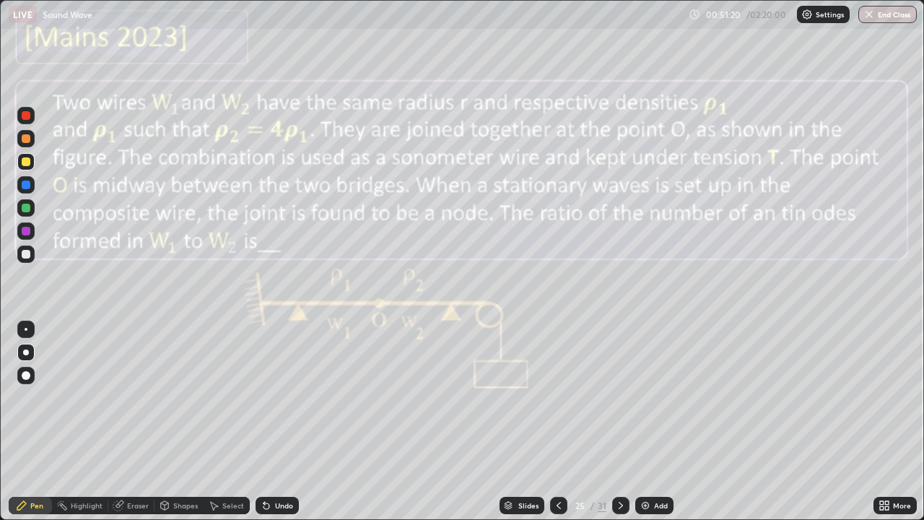
click at [528, 422] on div "Slides" at bounding box center [528, 505] width 20 height 7
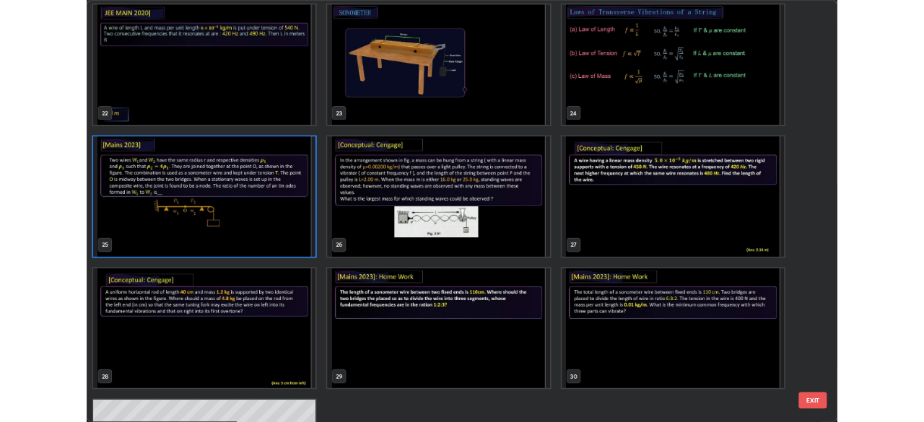
scroll to position [1166, 0]
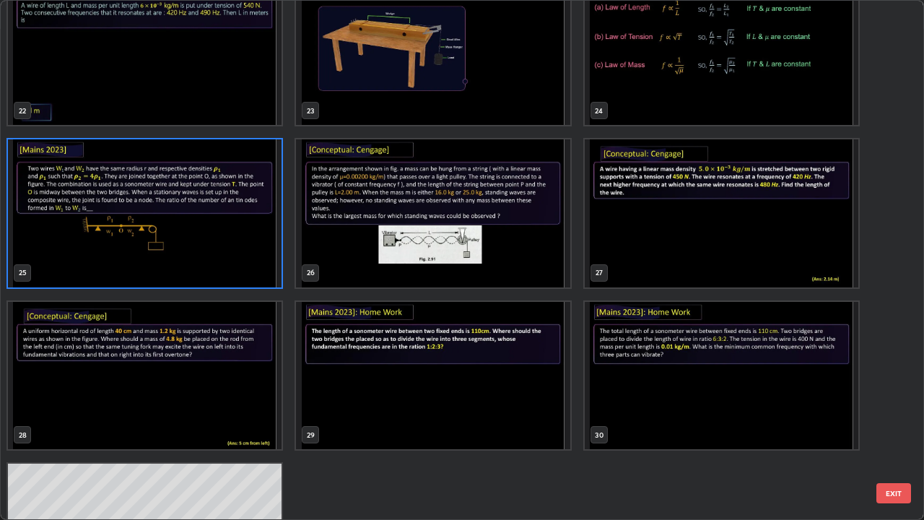
click at [538, 253] on img "grid" at bounding box center [433, 213] width 274 height 148
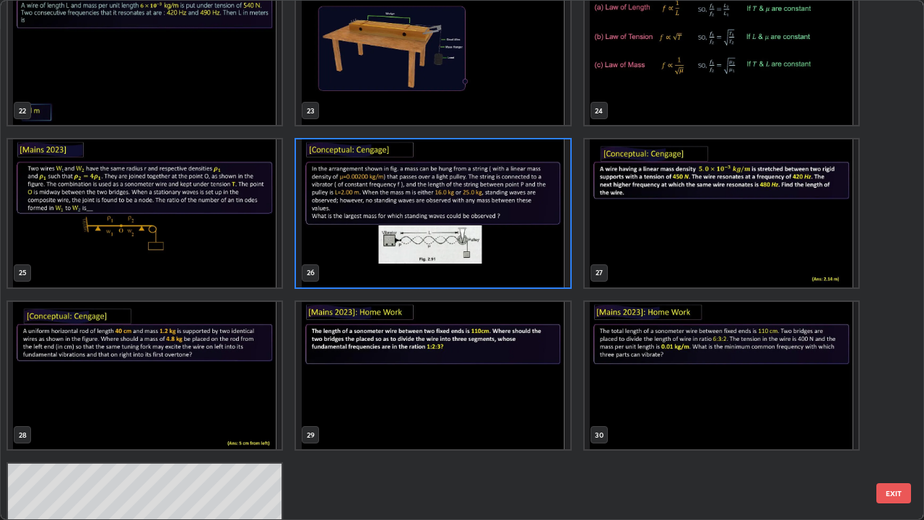
click at [540, 254] on img "grid" at bounding box center [433, 213] width 274 height 148
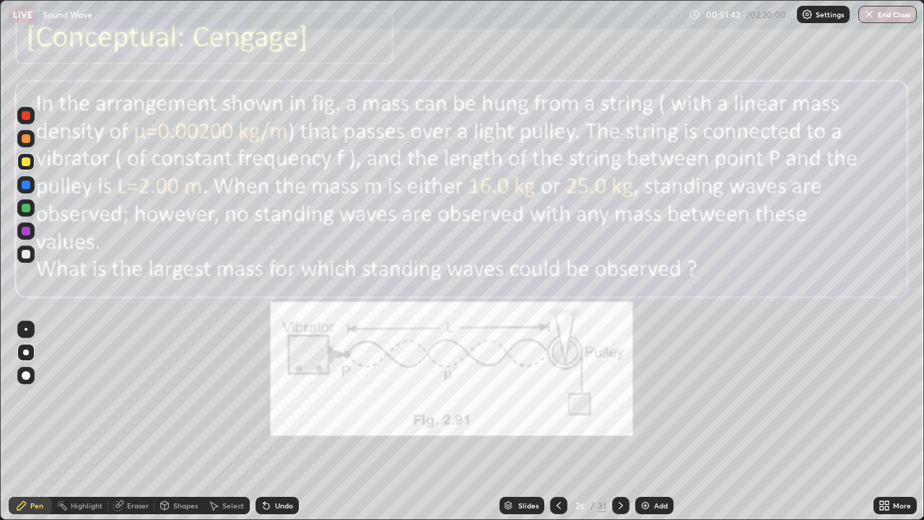
click at [31, 183] on div at bounding box center [25, 184] width 17 height 17
click at [885, 422] on icon at bounding box center [885, 506] width 12 height 12
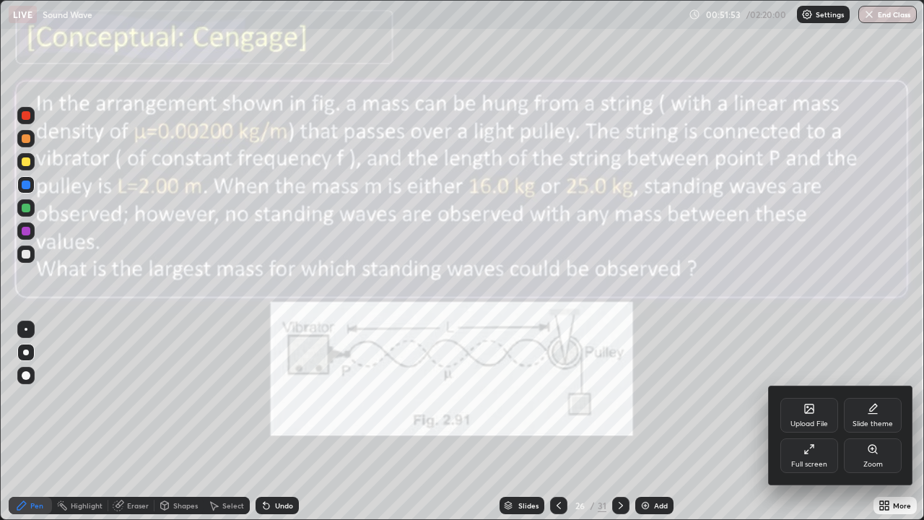
click at [811, 422] on div "Full screen" at bounding box center [810, 455] width 58 height 35
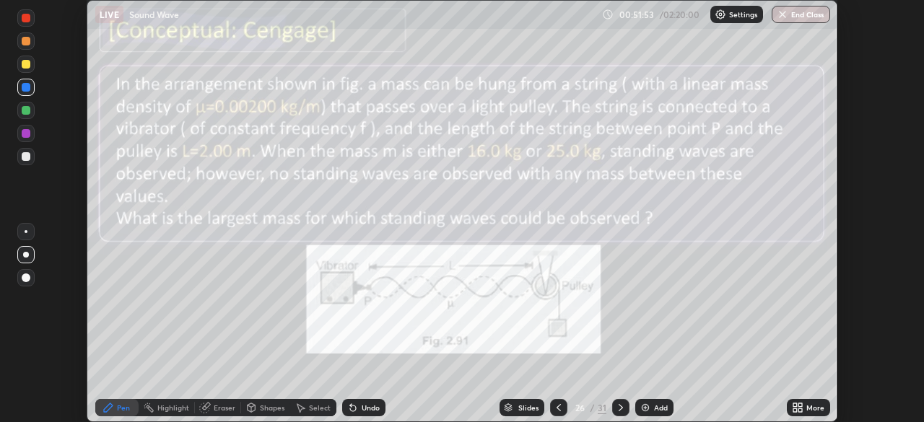
scroll to position [71783, 71281]
click at [521, 409] on div "Slides" at bounding box center [528, 407] width 20 height 7
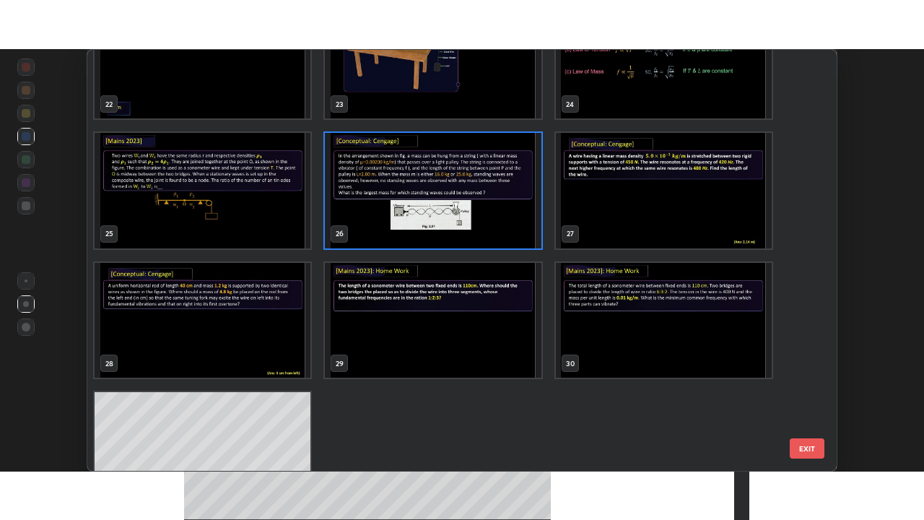
scroll to position [961, 0]
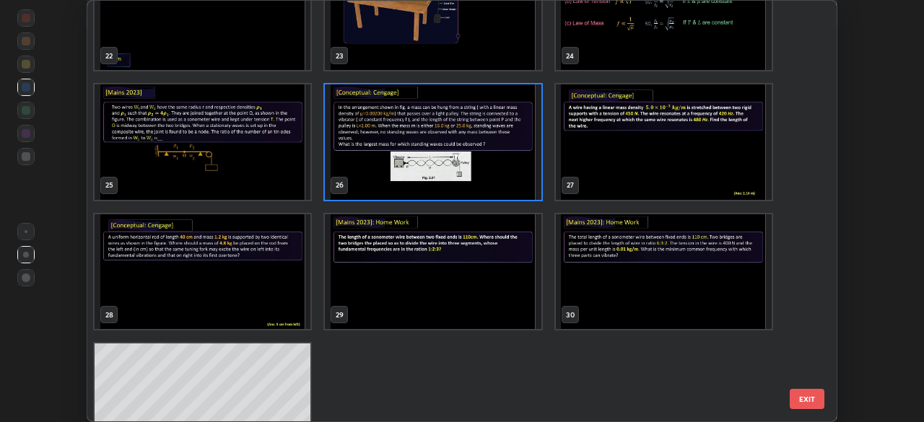
click at [417, 279] on img "grid" at bounding box center [433, 272] width 216 height 116
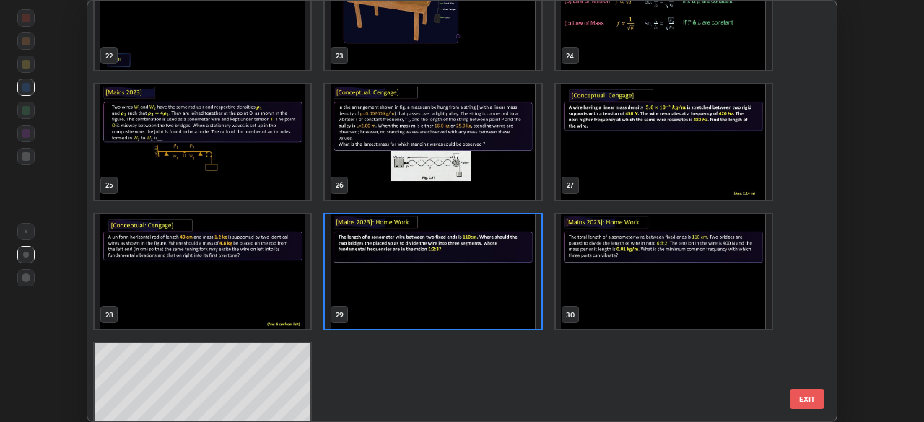
click at [427, 275] on img "grid" at bounding box center [433, 272] width 216 height 116
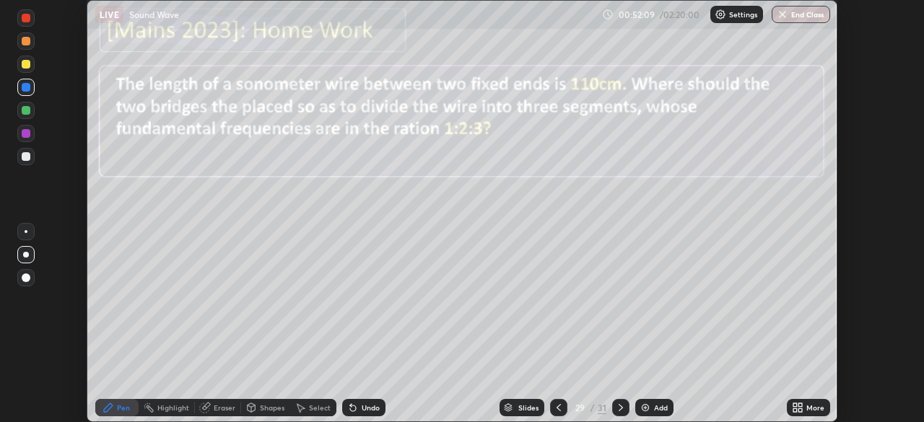
click at [427, 275] on img "grid" at bounding box center [433, 272] width 216 height 116
click at [435, 275] on img "grid" at bounding box center [433, 272] width 216 height 116
click at [796, 398] on div "More" at bounding box center [808, 408] width 43 height 29
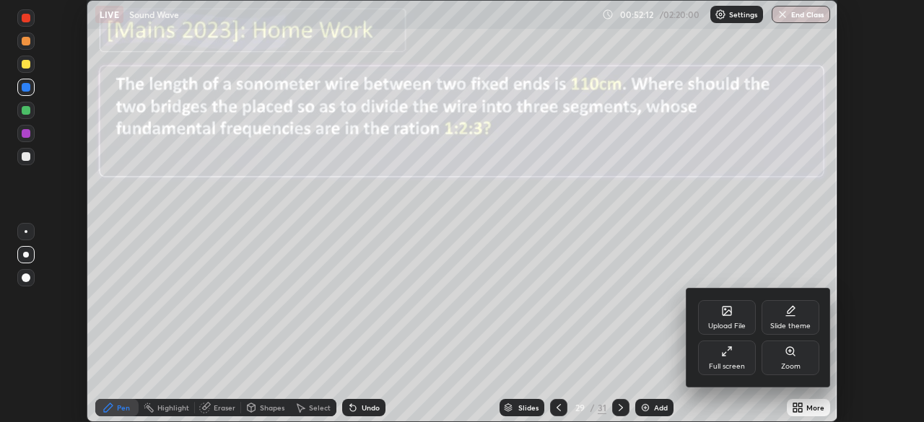
click at [739, 363] on div "Full screen" at bounding box center [727, 366] width 36 height 7
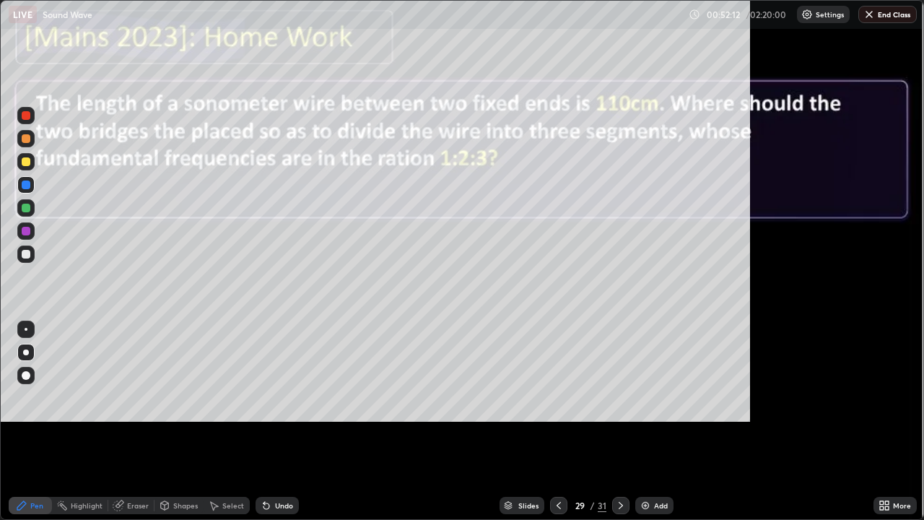
scroll to position [520, 924]
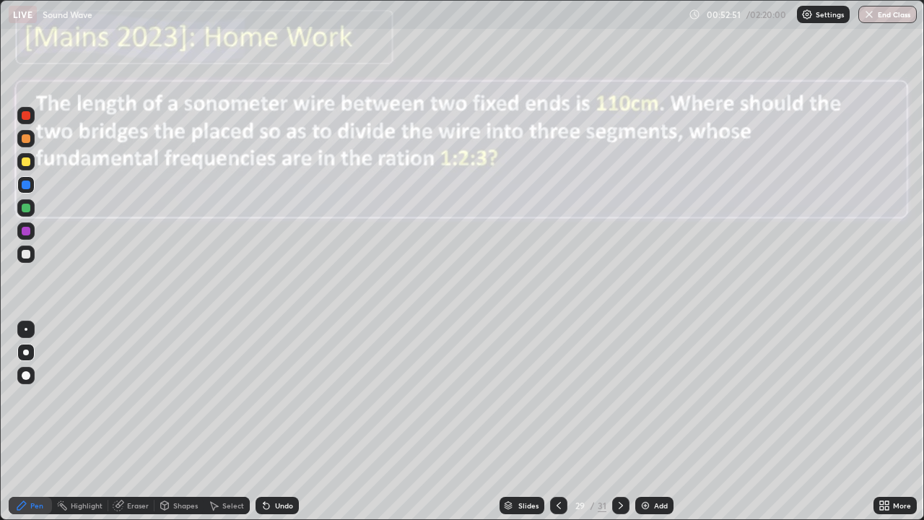
click at [29, 159] on div at bounding box center [26, 161] width 9 height 9
click at [35, 210] on div at bounding box center [25, 207] width 23 height 23
click at [35, 258] on div at bounding box center [25, 254] width 23 height 23
click at [275, 422] on div "Undo" at bounding box center [284, 505] width 18 height 7
click at [271, 422] on div "Undo" at bounding box center [277, 505] width 43 height 17
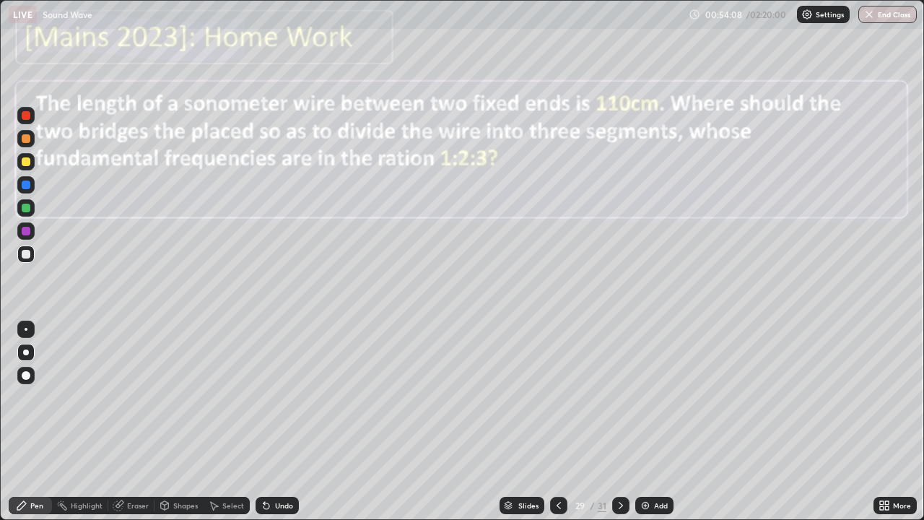
click at [19, 186] on div at bounding box center [25, 184] width 17 height 17
click at [25, 164] on div at bounding box center [26, 161] width 9 height 9
click at [528, 422] on div "Slides" at bounding box center [528, 505] width 20 height 7
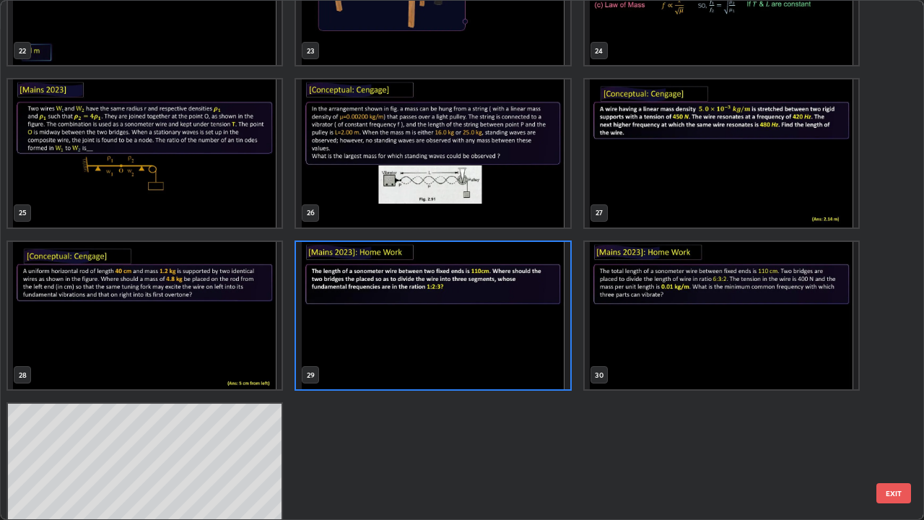
scroll to position [1266, 0]
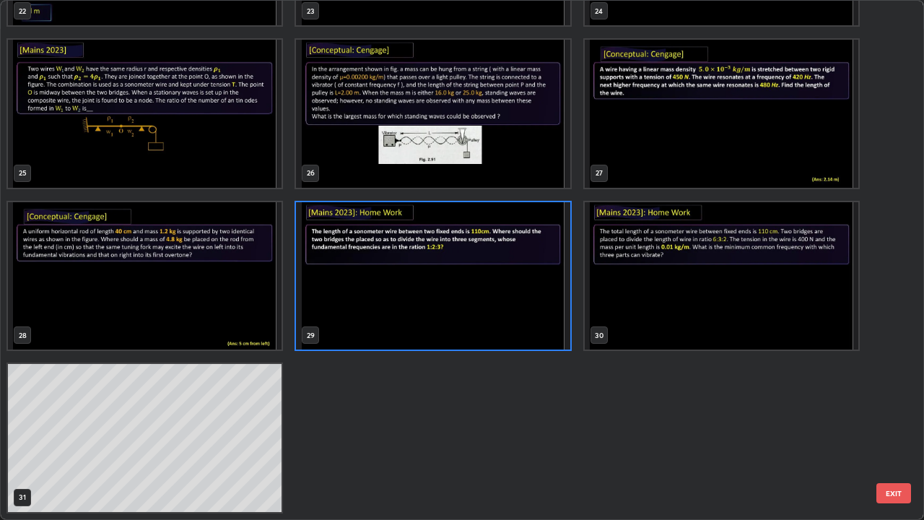
click at [716, 316] on img "grid" at bounding box center [722, 276] width 274 height 148
click at [717, 320] on img "grid" at bounding box center [722, 276] width 274 height 148
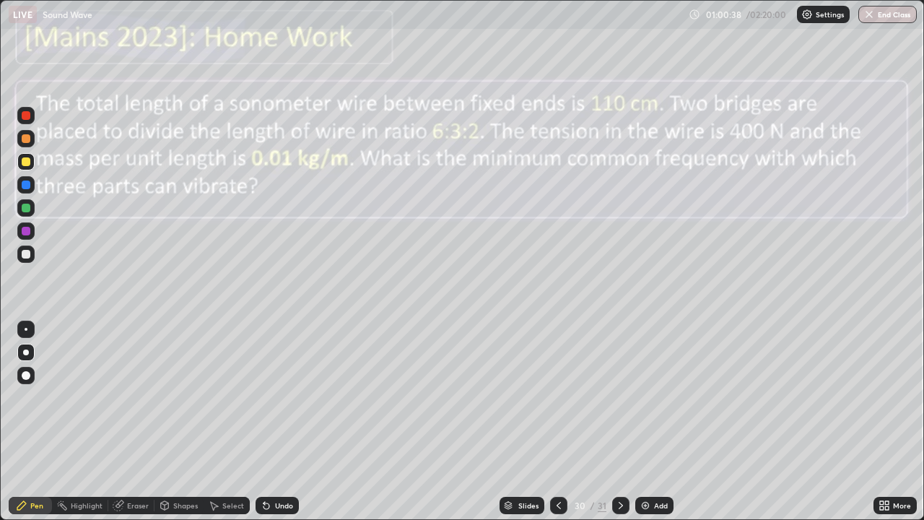
click at [271, 422] on div "Undo" at bounding box center [277, 505] width 43 height 17
click at [285, 422] on div "Undo" at bounding box center [277, 505] width 43 height 17
click at [280, 422] on div "Undo" at bounding box center [284, 505] width 18 height 7
click at [282, 422] on div "Undo" at bounding box center [277, 505] width 43 height 17
click at [129, 422] on div "Eraser" at bounding box center [131, 505] width 46 height 17
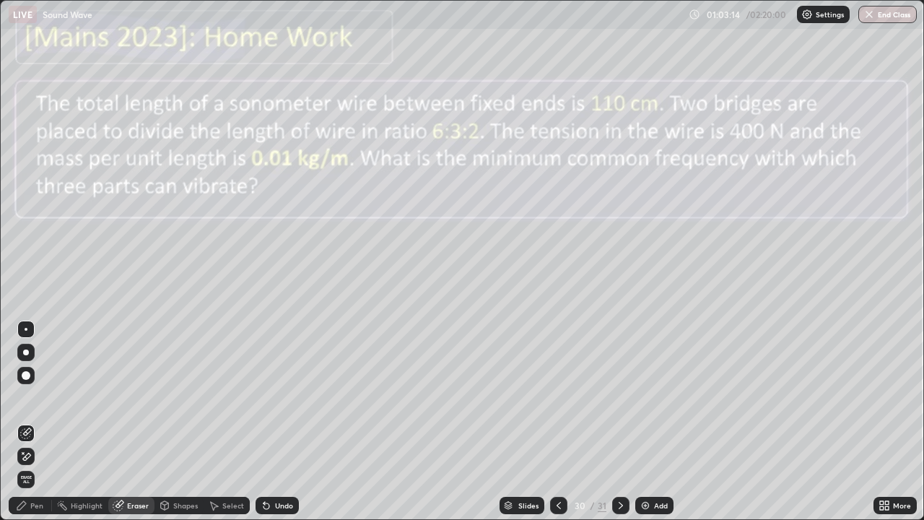
click at [32, 422] on div "Pen" at bounding box center [30, 505] width 43 height 17
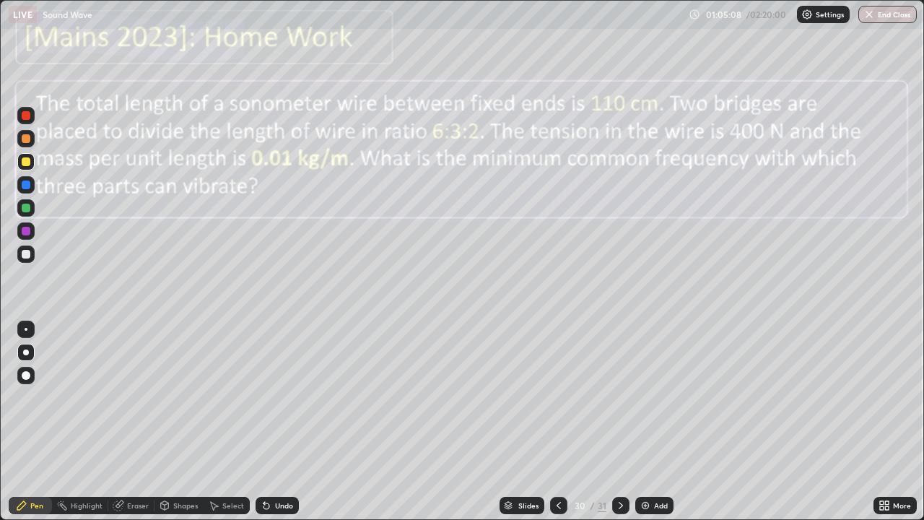
click at [886, 15] on button "End Class" at bounding box center [888, 14] width 58 height 17
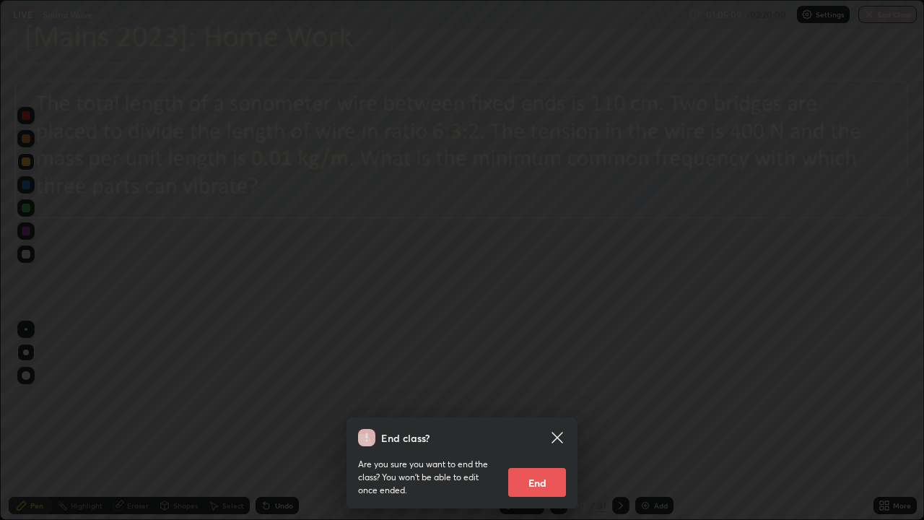
click at [552, 422] on button "End" at bounding box center [537, 482] width 58 height 29
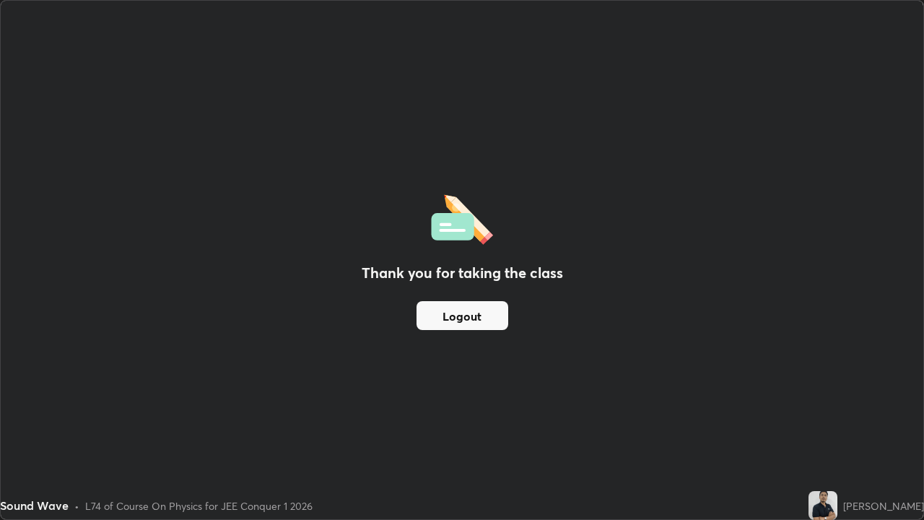
click at [474, 316] on button "Logout" at bounding box center [463, 315] width 92 height 29
